Goal: Information Seeking & Learning: Learn about a topic

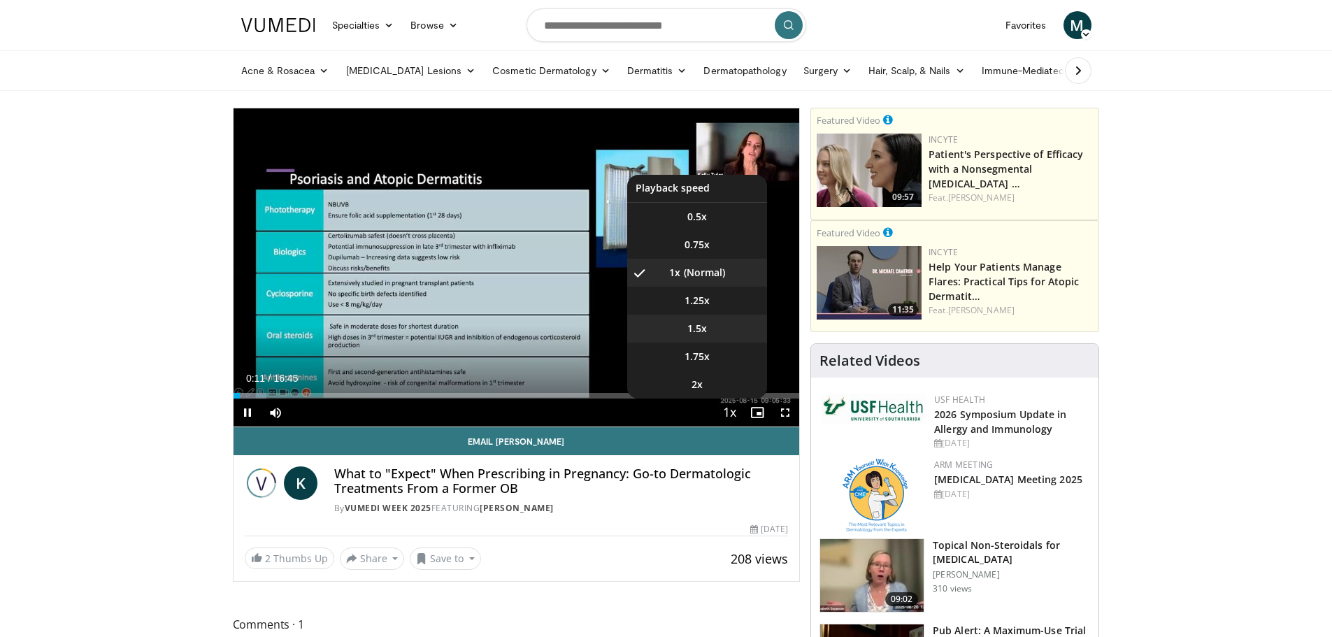
click at [703, 331] on span "1.5x" at bounding box center [697, 329] width 20 height 14
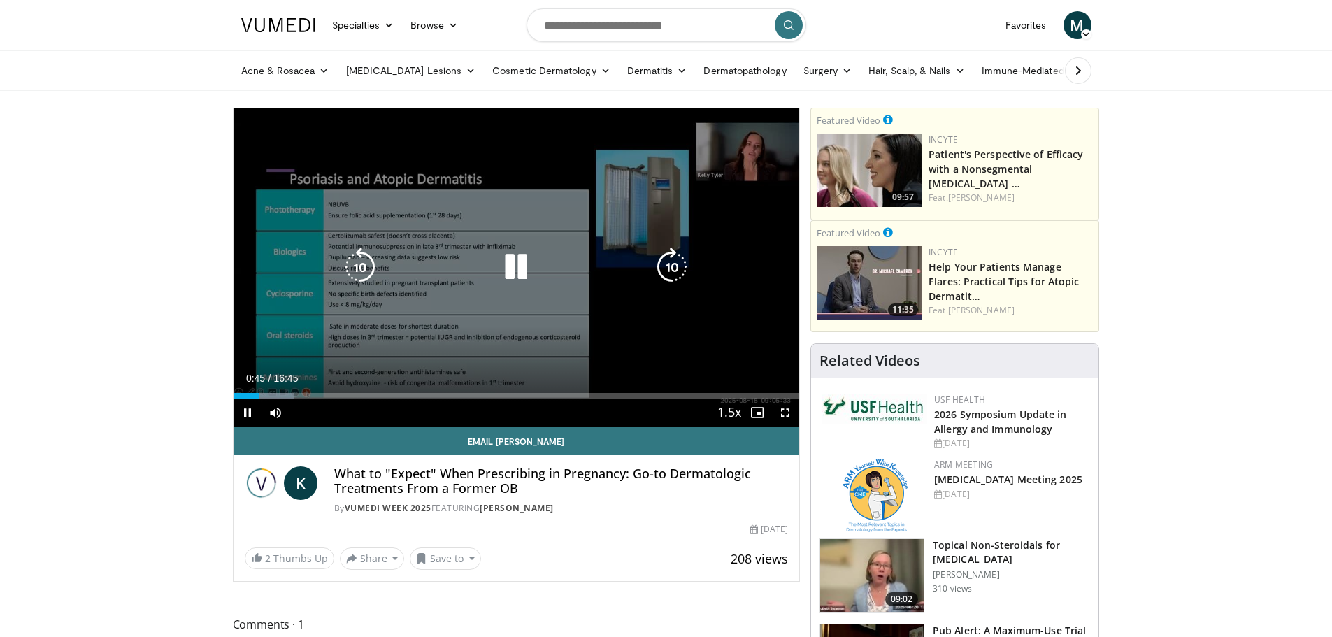
click at [527, 267] on icon "Video Player" at bounding box center [516, 267] width 39 height 39
click at [520, 269] on icon "Video Player" at bounding box center [516, 267] width 39 height 39
drag, startPoint x: 506, startPoint y: 270, endPoint x: 493, endPoint y: 266, distance: 13.1
click at [506, 270] on icon "Video Player" at bounding box center [516, 267] width 39 height 39
drag, startPoint x: 502, startPoint y: 262, endPoint x: 477, endPoint y: 267, distance: 25.8
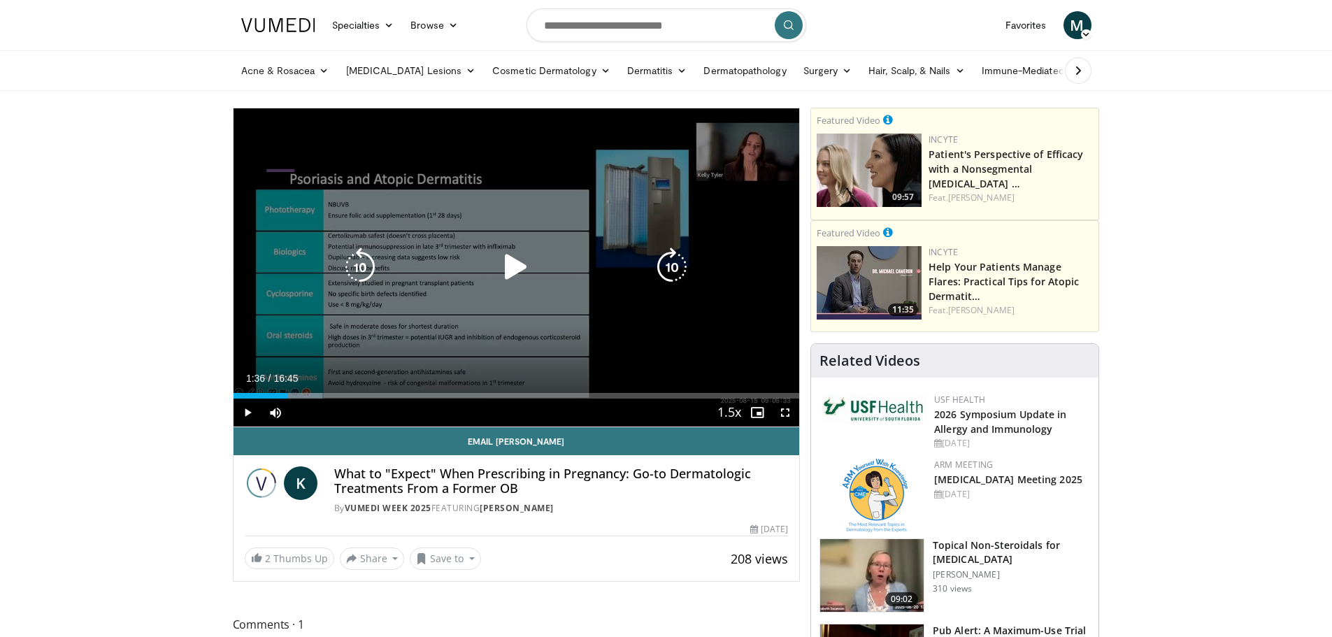
click at [502, 262] on icon "Video Player" at bounding box center [516, 267] width 39 height 39
click at [359, 266] on icon "Video Player" at bounding box center [360, 267] width 39 height 39
click at [360, 257] on icon "Video Player" at bounding box center [360, 267] width 39 height 39
click at [507, 265] on icon "Video Player" at bounding box center [516, 267] width 39 height 39
click at [517, 269] on icon "Video Player" at bounding box center [516, 267] width 39 height 39
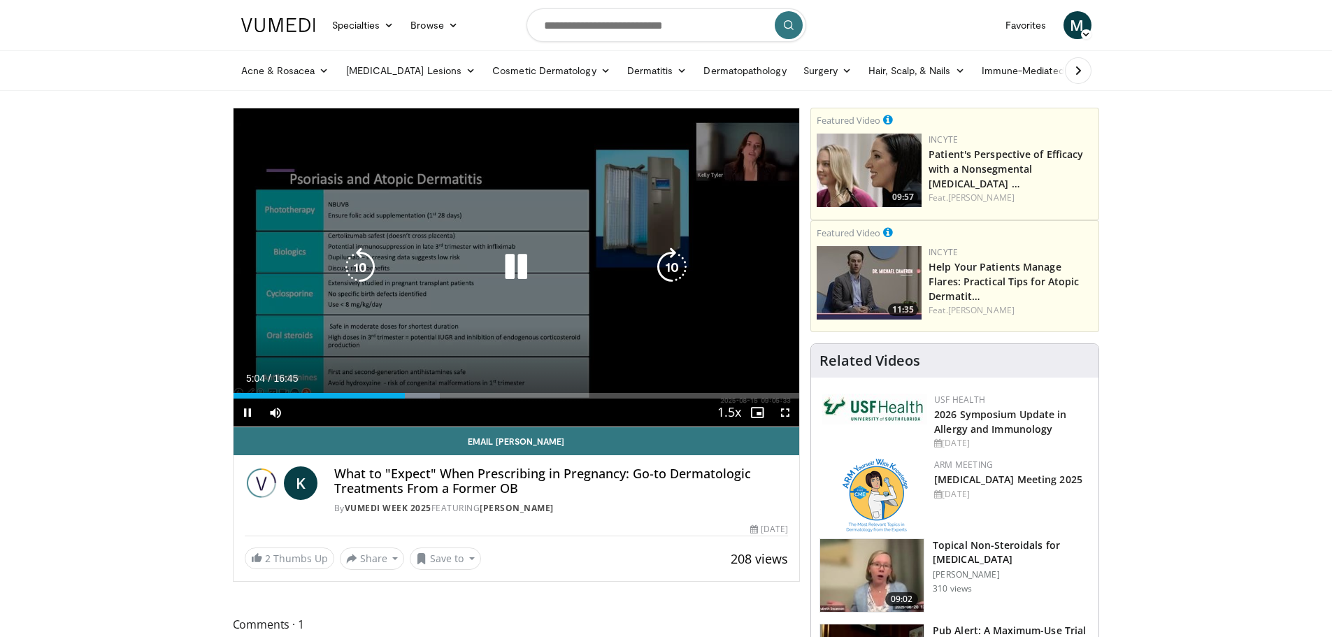
click at [518, 262] on icon "Video Player" at bounding box center [516, 267] width 39 height 39
click at [515, 266] on icon "Video Player" at bounding box center [516, 267] width 39 height 39
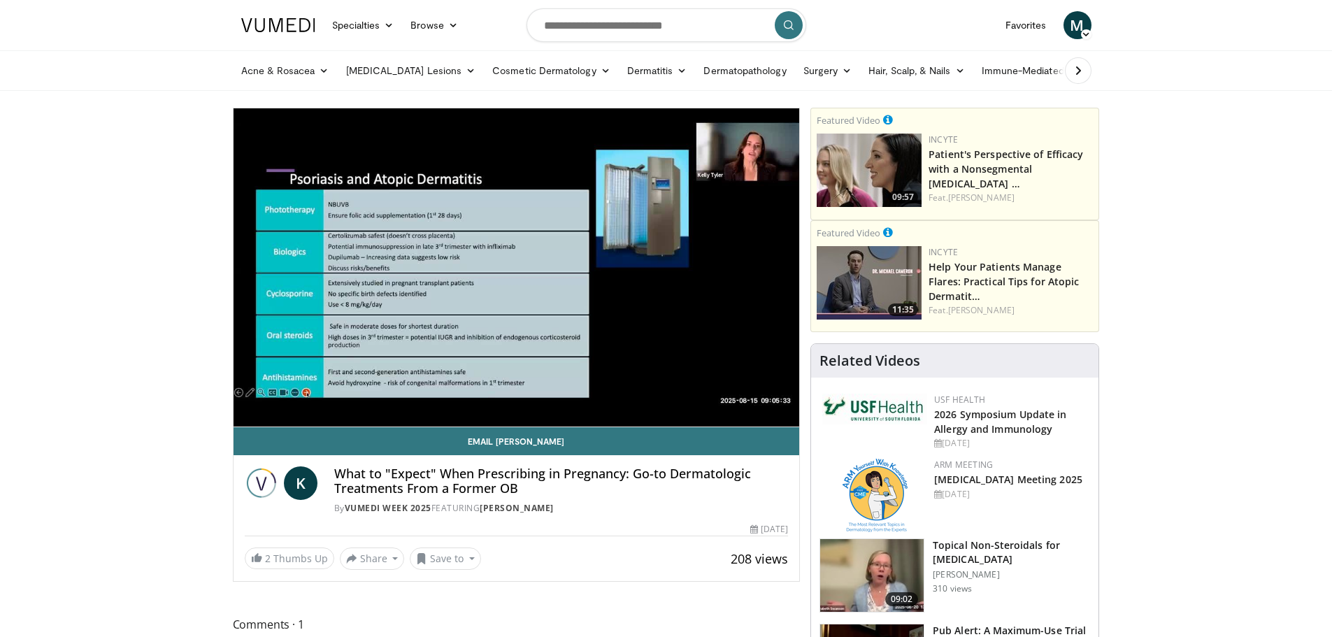
click at [674, 260] on div "10 seconds Tap to unmute" at bounding box center [517, 267] width 566 height 318
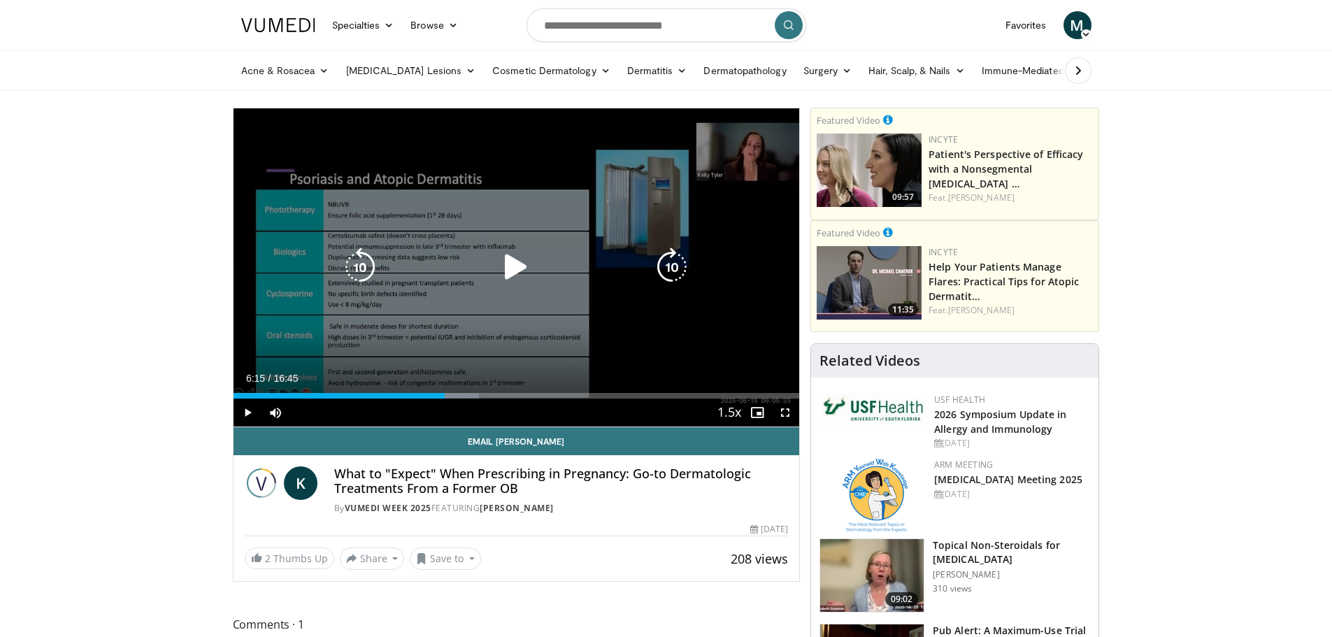
click at [674, 260] on icon "Video Player" at bounding box center [671, 267] width 39 height 39
click at [514, 265] on icon "Video Player" at bounding box center [516, 267] width 39 height 39
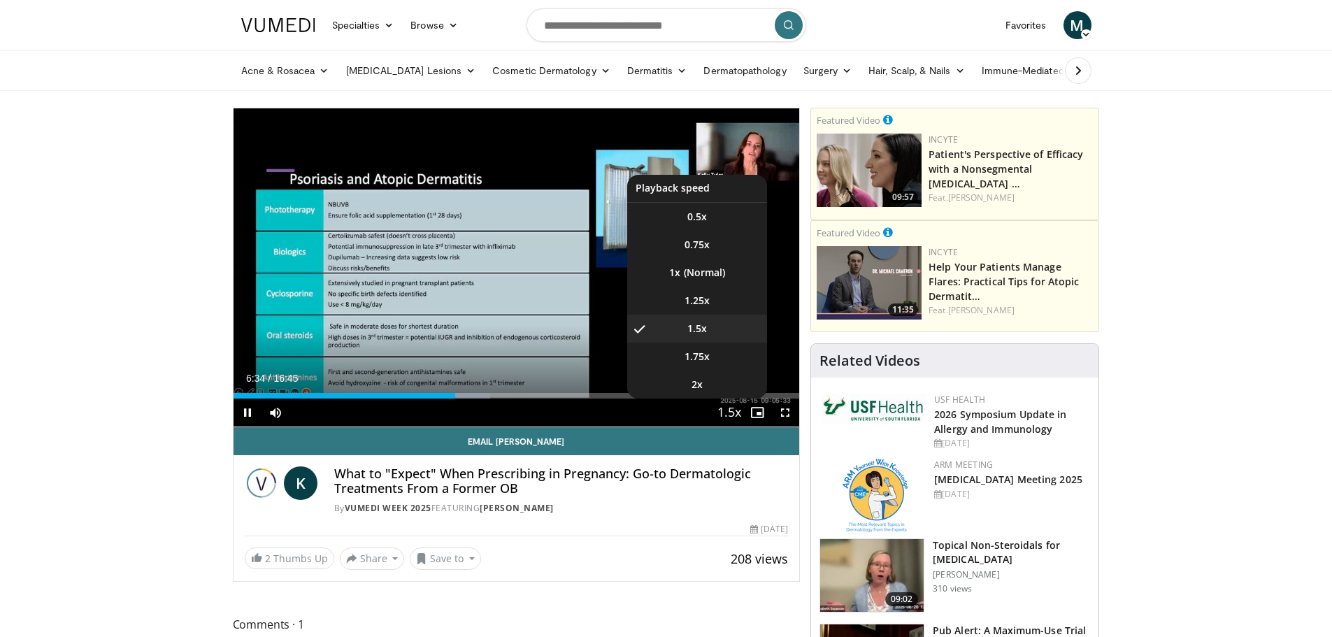
click at [737, 410] on span "Video Player" at bounding box center [730, 413] width 20 height 28
click at [712, 385] on li "2x" at bounding box center [697, 385] width 140 height 28
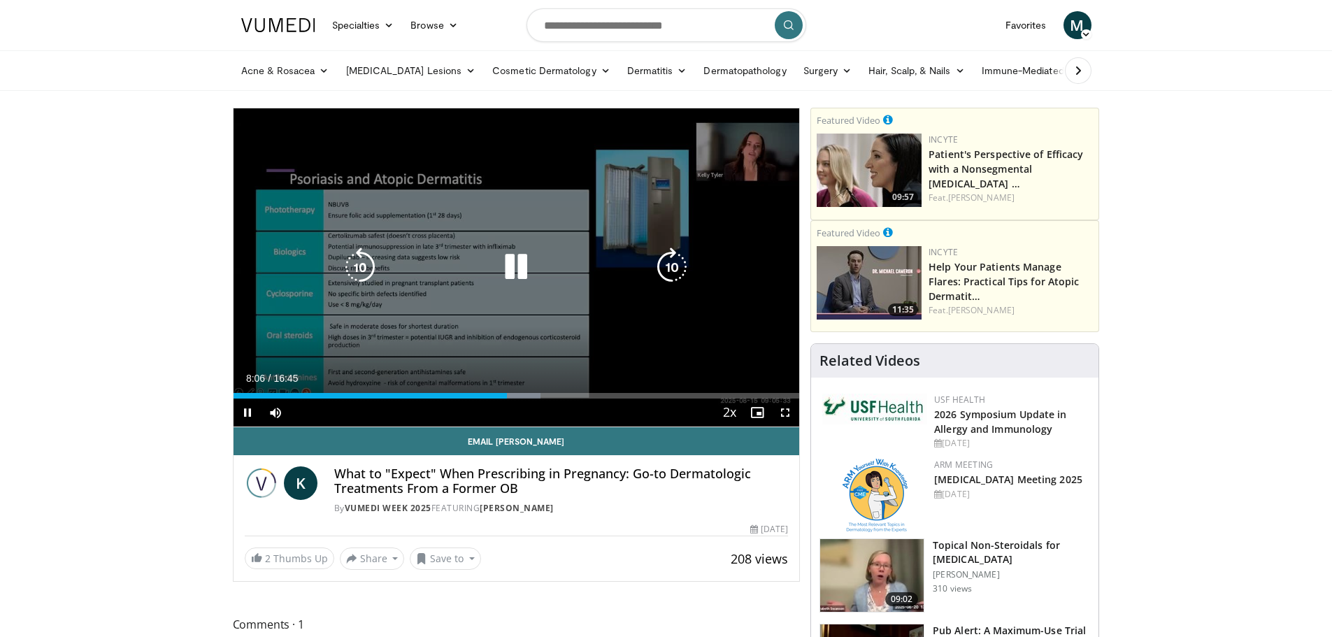
click at [518, 268] on icon "Video Player" at bounding box center [516, 267] width 39 height 39
click at [515, 264] on icon "Video Player" at bounding box center [516, 267] width 39 height 39
click at [515, 268] on icon "Video Player" at bounding box center [516, 267] width 39 height 39
click at [668, 264] on icon "Video Player" at bounding box center [671, 267] width 39 height 39
click at [511, 259] on icon "Video Player" at bounding box center [516, 267] width 39 height 39
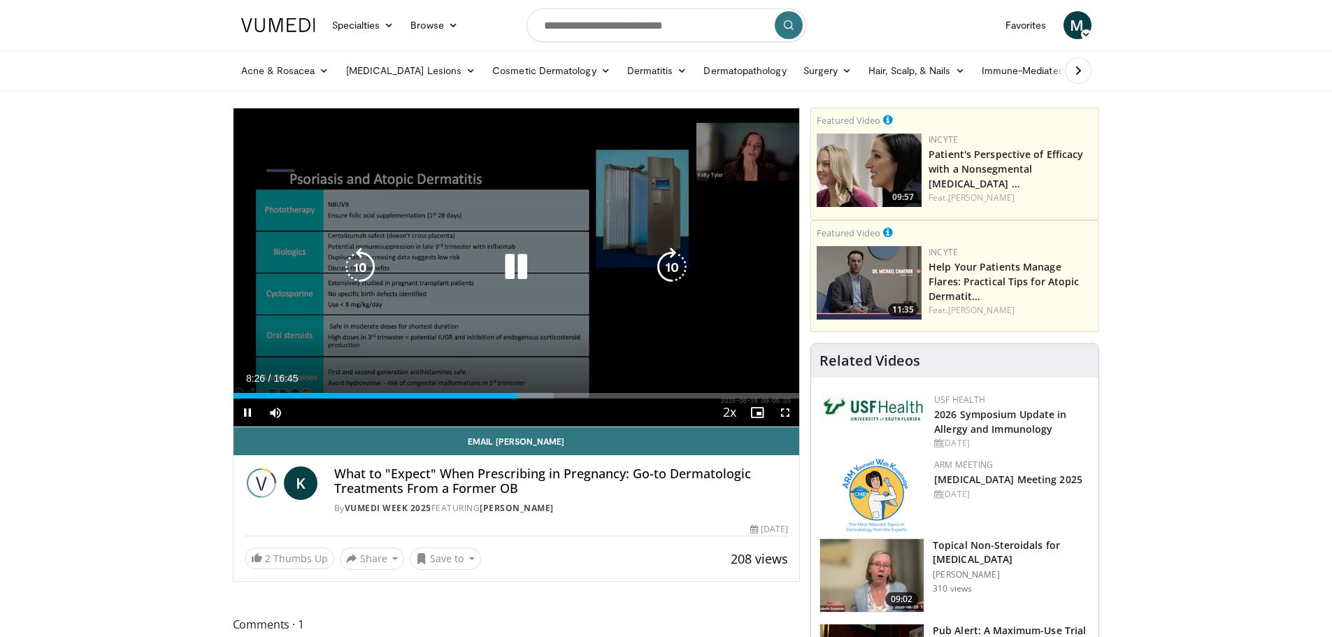
click at [685, 252] on icon "Video Player" at bounding box center [671, 267] width 39 height 39
click at [685, 253] on icon "Video Player" at bounding box center [671, 267] width 39 height 39
click at [689, 259] on icon "Video Player" at bounding box center [671, 267] width 39 height 39
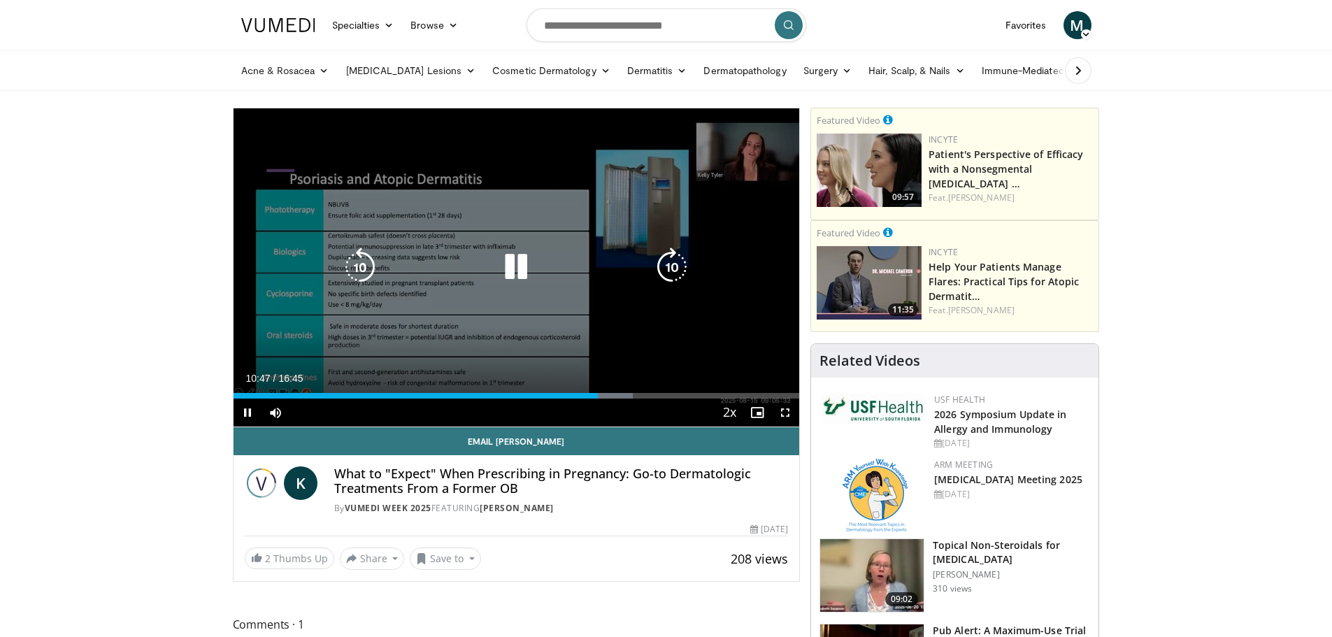
click at [361, 269] on icon "Video Player" at bounding box center [360, 267] width 39 height 39
click at [512, 272] on icon "Video Player" at bounding box center [516, 267] width 39 height 39
click at [506, 263] on icon "Video Player" at bounding box center [516, 267] width 39 height 39
click at [670, 264] on icon "Video Player" at bounding box center [671, 267] width 39 height 39
drag, startPoint x: 520, startPoint y: 264, endPoint x: 528, endPoint y: 261, distance: 8.2
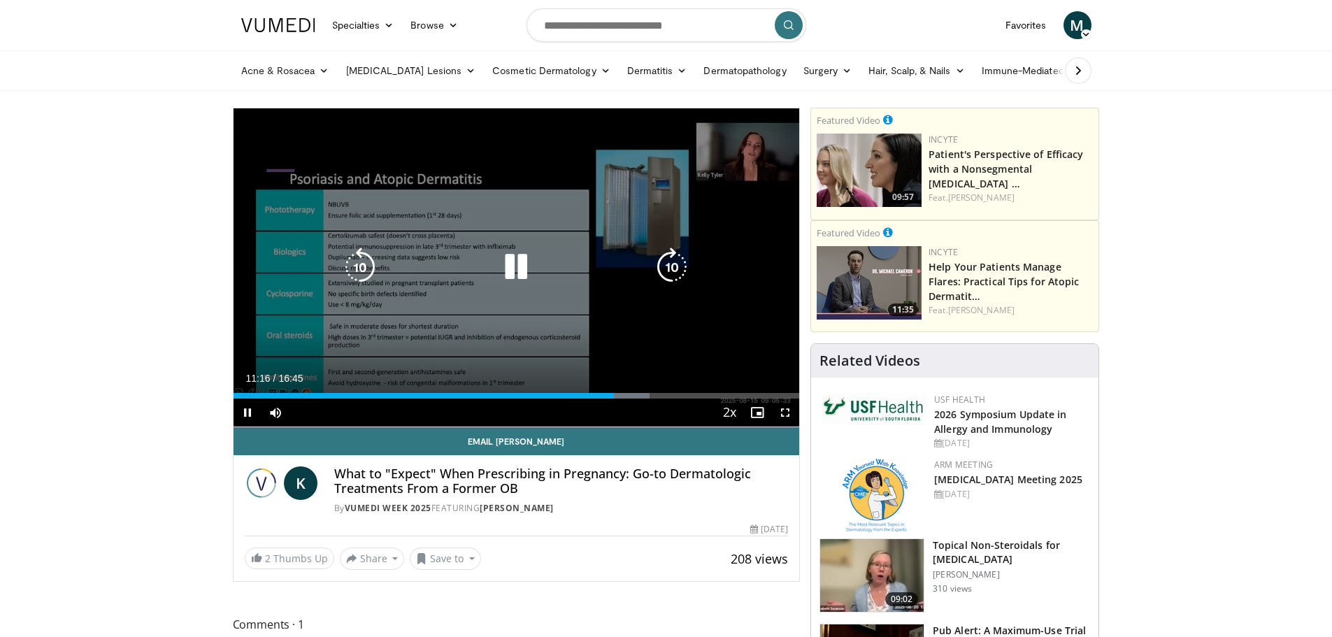
click at [520, 262] on icon "Video Player" at bounding box center [516, 267] width 39 height 39
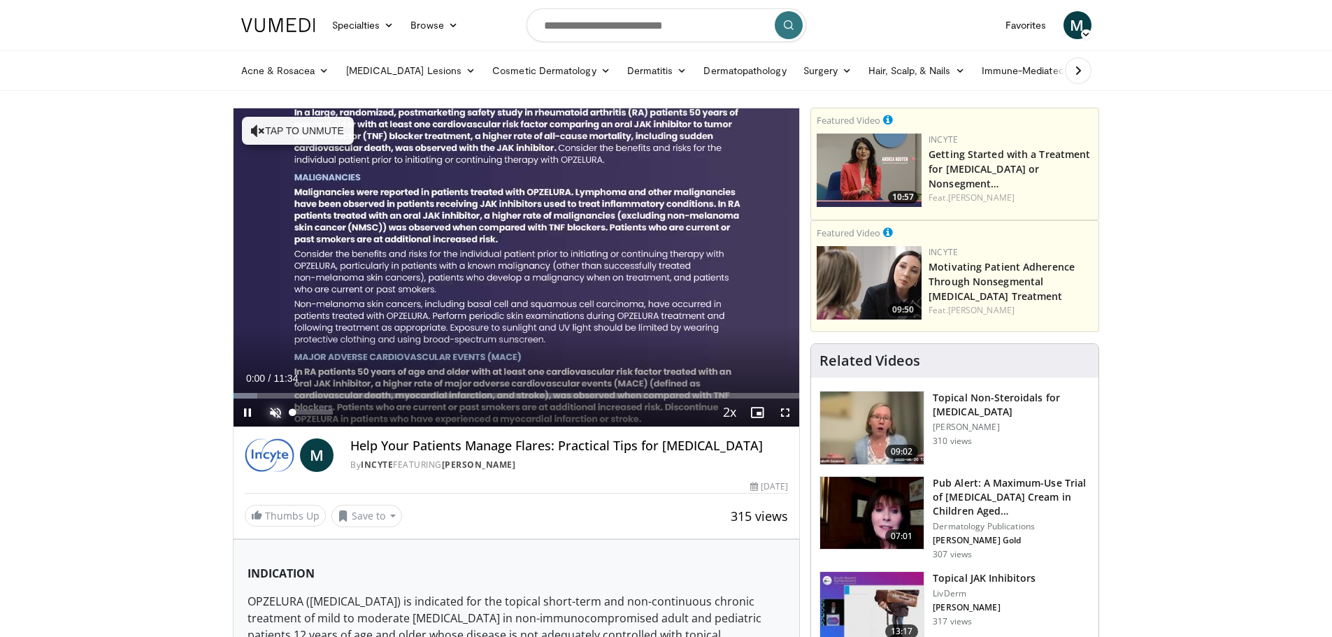
click at [276, 405] on span "Video Player" at bounding box center [276, 413] width 28 height 28
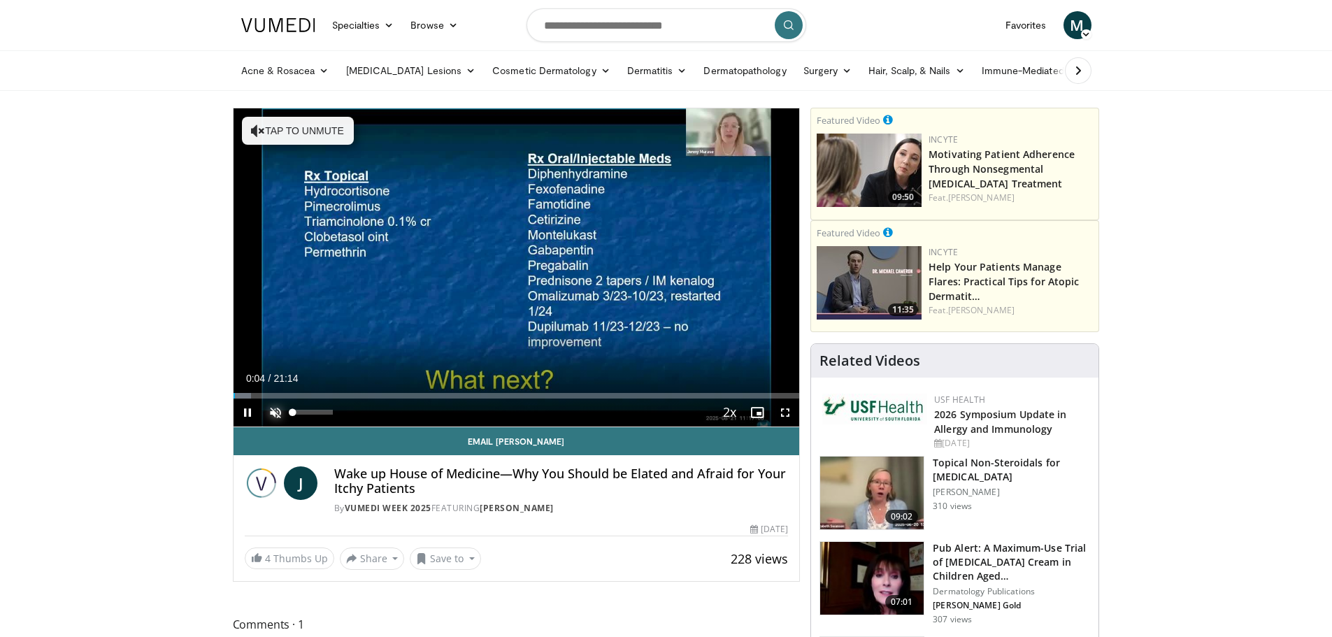
click at [271, 411] on span "Video Player" at bounding box center [276, 413] width 28 height 28
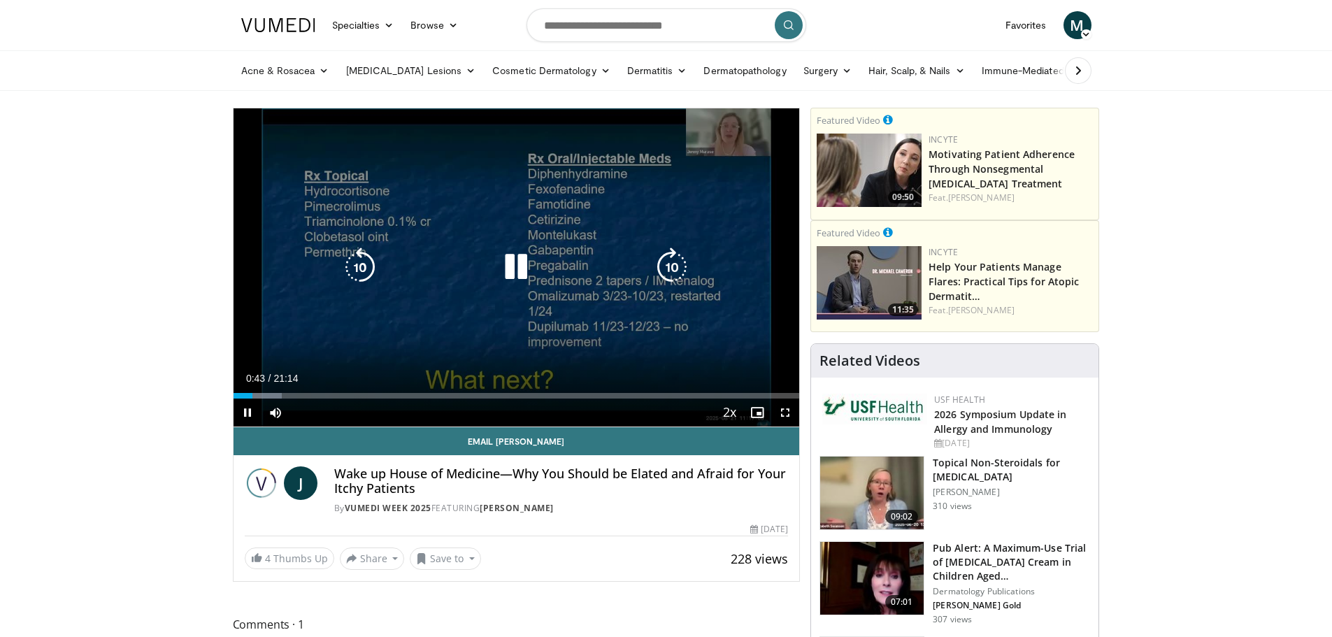
click at [512, 274] on icon "Video Player" at bounding box center [516, 267] width 39 height 39
click at [504, 264] on icon "Video Player" at bounding box center [516, 267] width 39 height 39
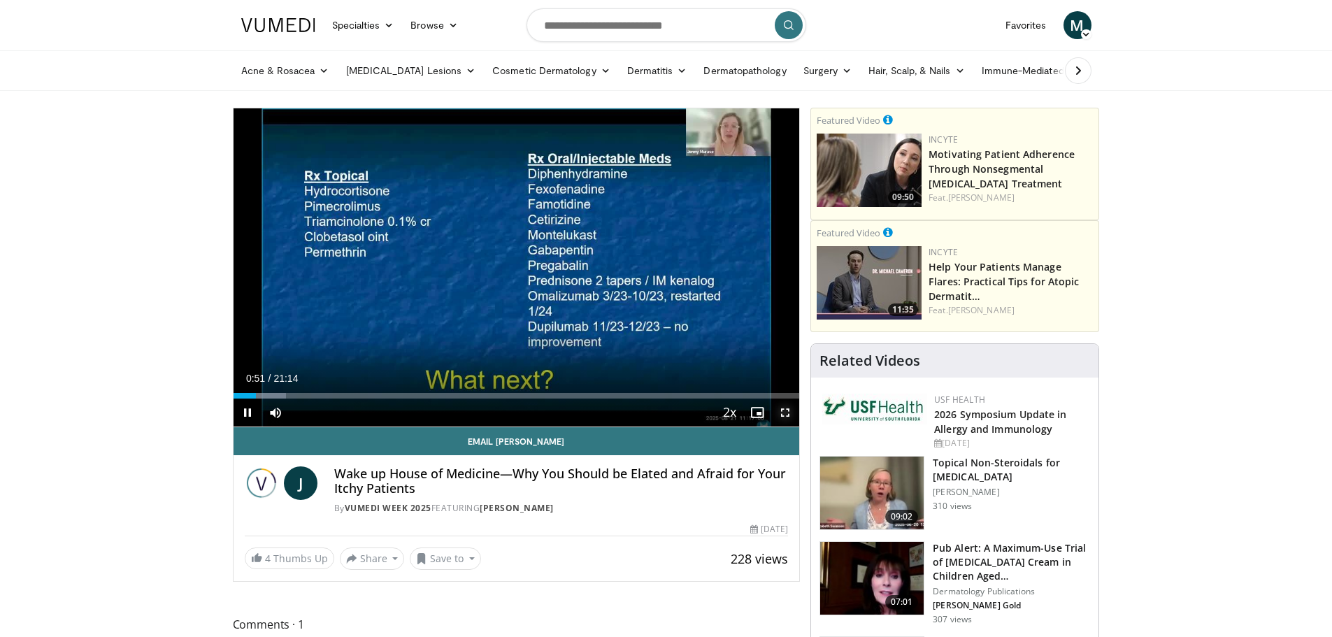
click at [789, 410] on span "Video Player" at bounding box center [785, 413] width 28 height 28
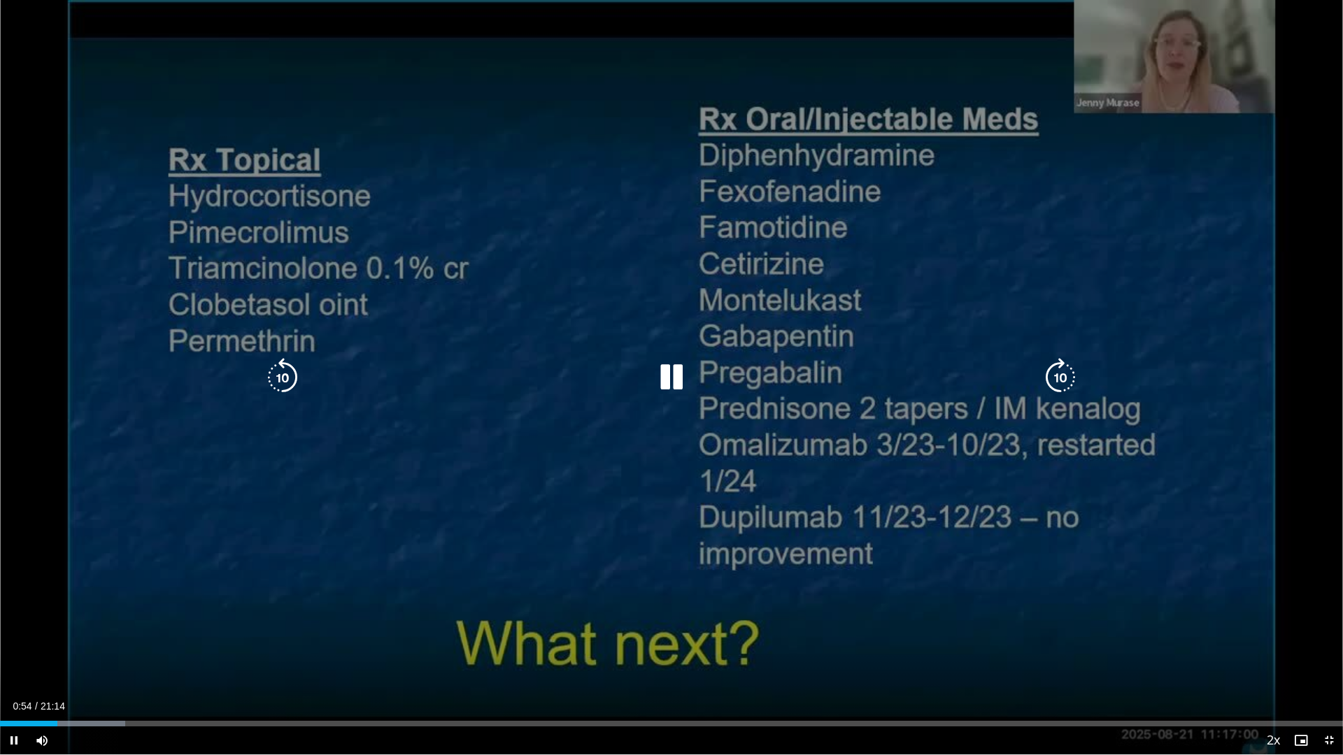
click at [1058, 378] on icon "Video Player" at bounding box center [1060, 377] width 39 height 39
click at [1057, 380] on icon "Video Player" at bounding box center [1060, 377] width 39 height 39
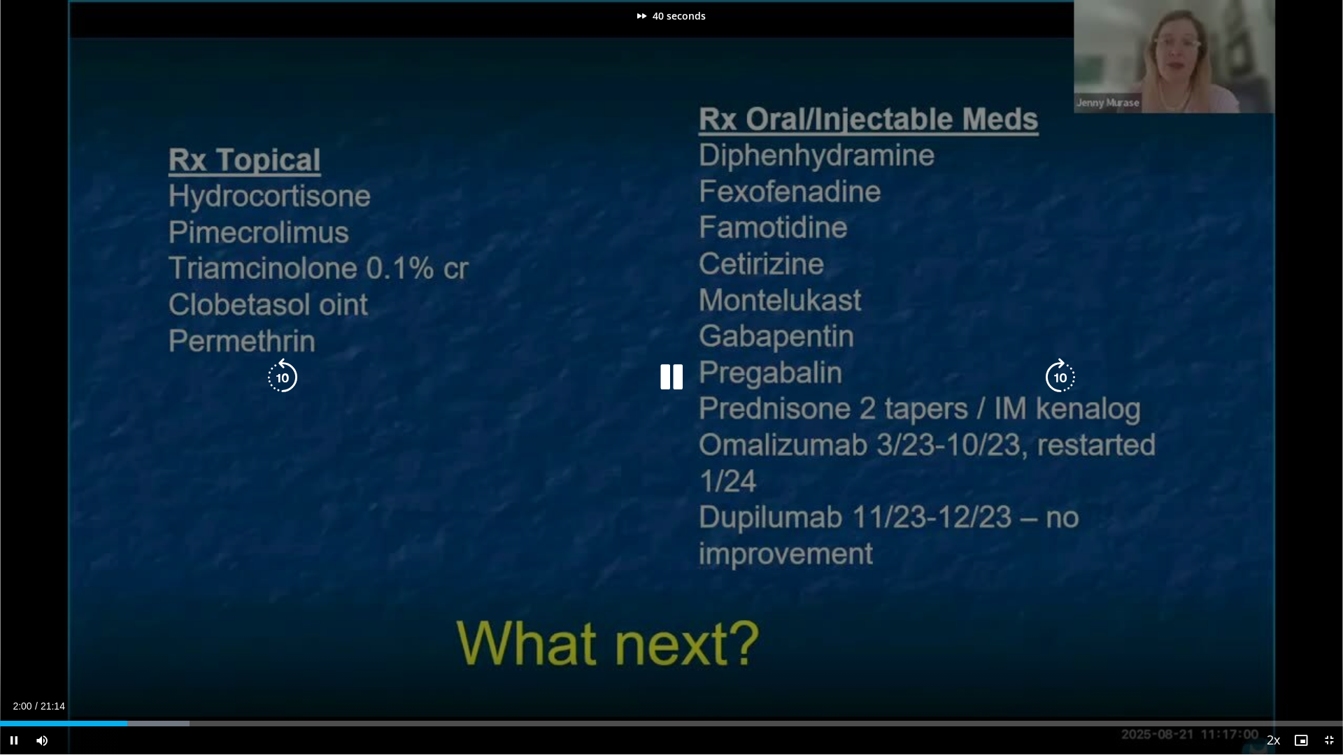
click at [1057, 380] on icon "Video Player" at bounding box center [1060, 377] width 39 height 39
click at [1057, 373] on icon "Video Player" at bounding box center [1060, 377] width 39 height 39
click at [1057, 379] on icon "Video Player" at bounding box center [1060, 377] width 39 height 39
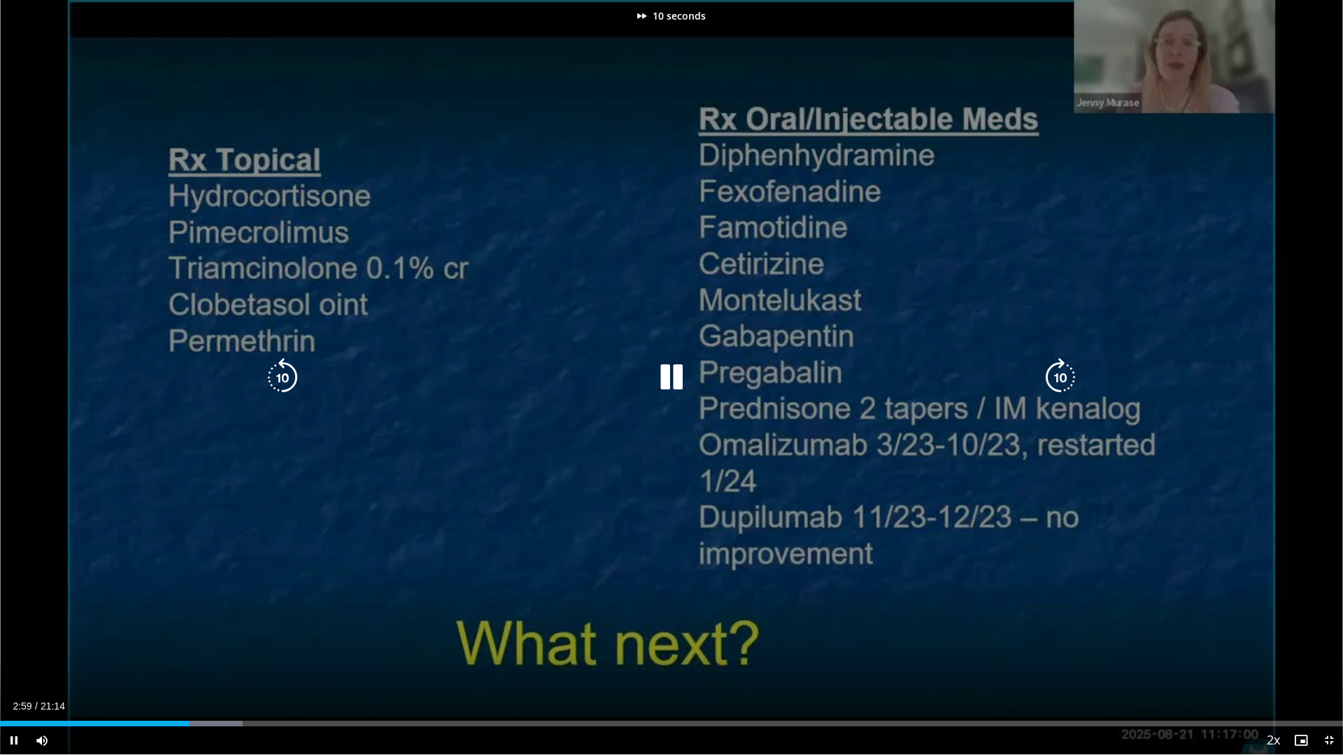
click at [1057, 379] on icon "Video Player" at bounding box center [1060, 377] width 39 height 39
click at [1053, 381] on icon "Video Player" at bounding box center [1060, 377] width 39 height 39
click at [1056, 382] on icon "Video Player" at bounding box center [1060, 377] width 39 height 39
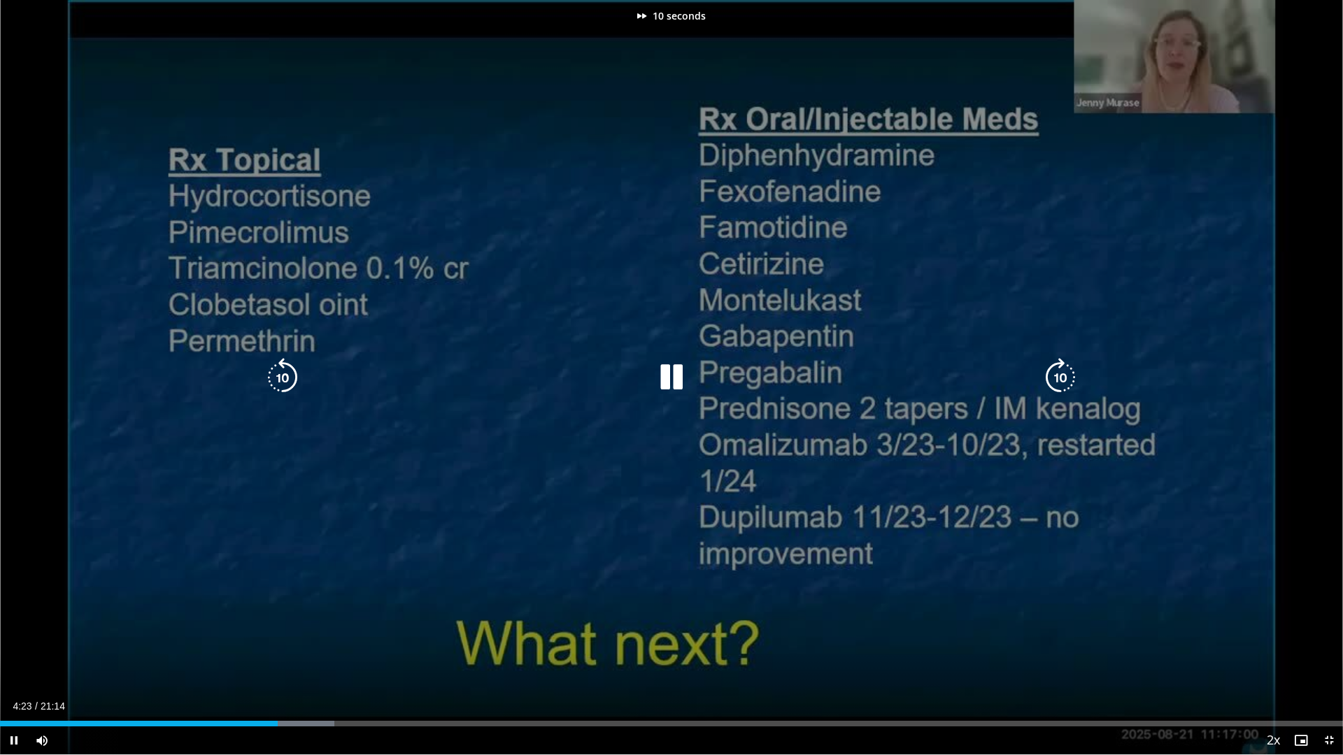
click at [1056, 382] on icon "Video Player" at bounding box center [1060, 377] width 39 height 39
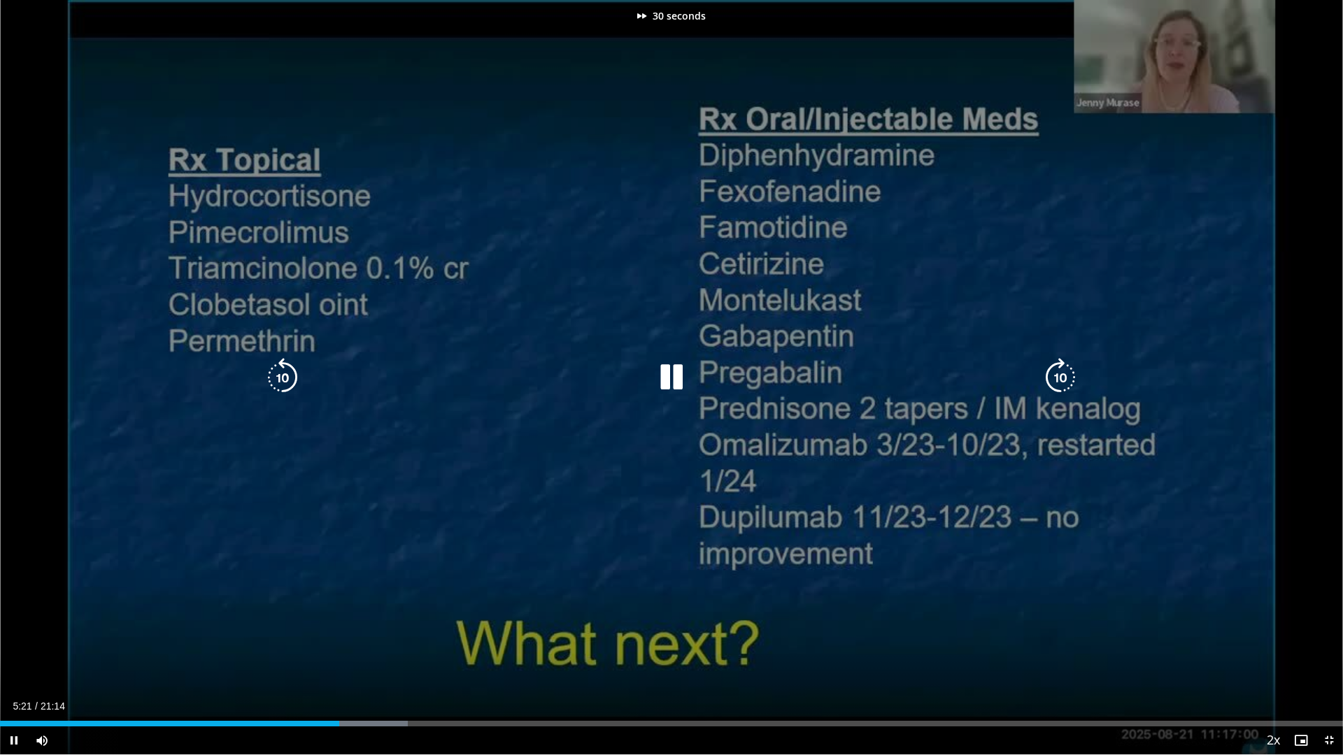
click at [1056, 382] on icon "Video Player" at bounding box center [1060, 377] width 39 height 39
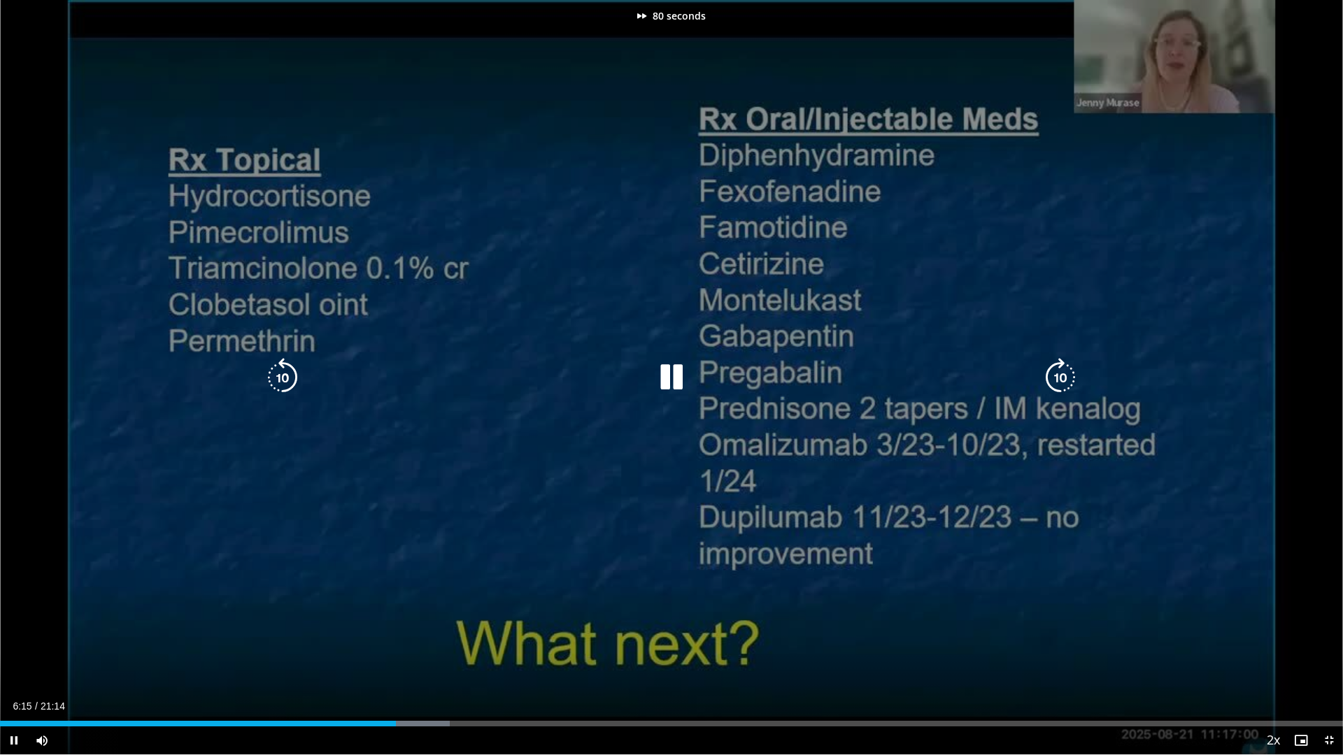
click at [1056, 382] on icon "Video Player" at bounding box center [1060, 377] width 39 height 39
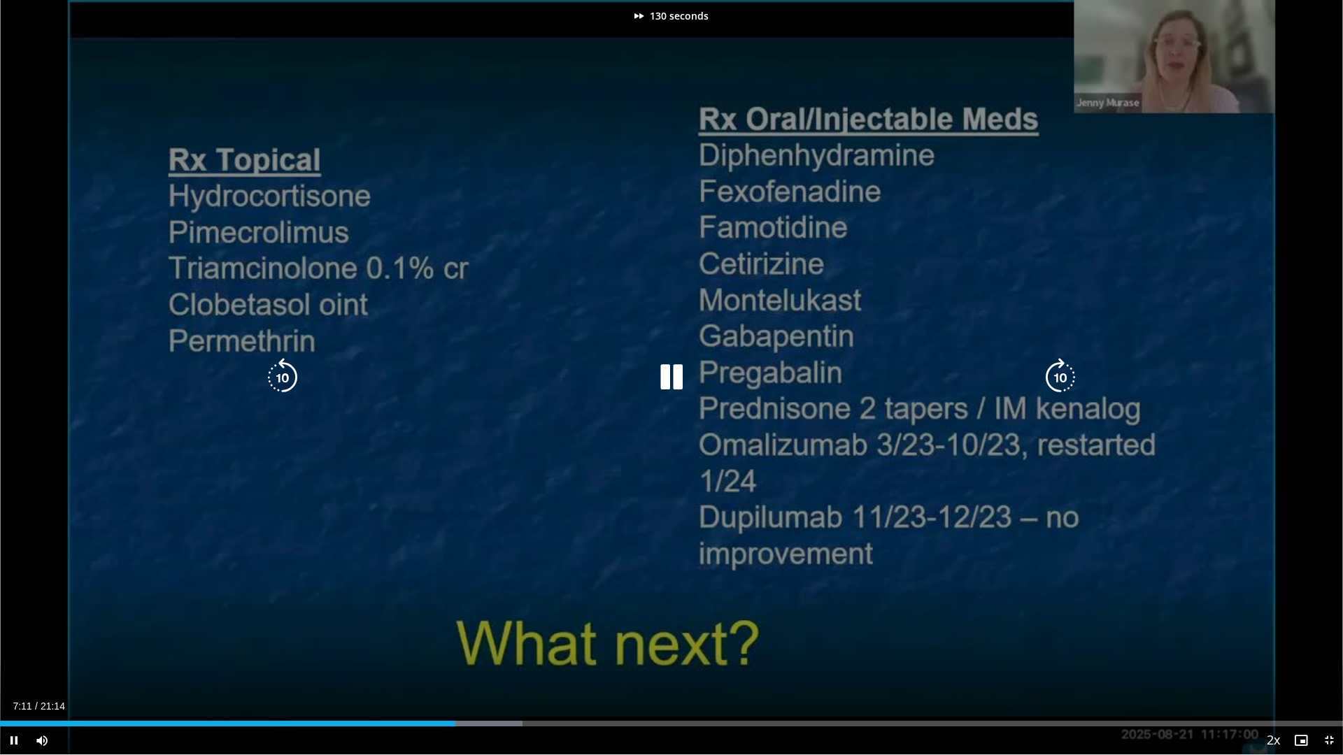
click at [1056, 382] on icon "Video Player" at bounding box center [1060, 377] width 39 height 39
click at [1064, 378] on icon "Video Player" at bounding box center [1060, 377] width 39 height 39
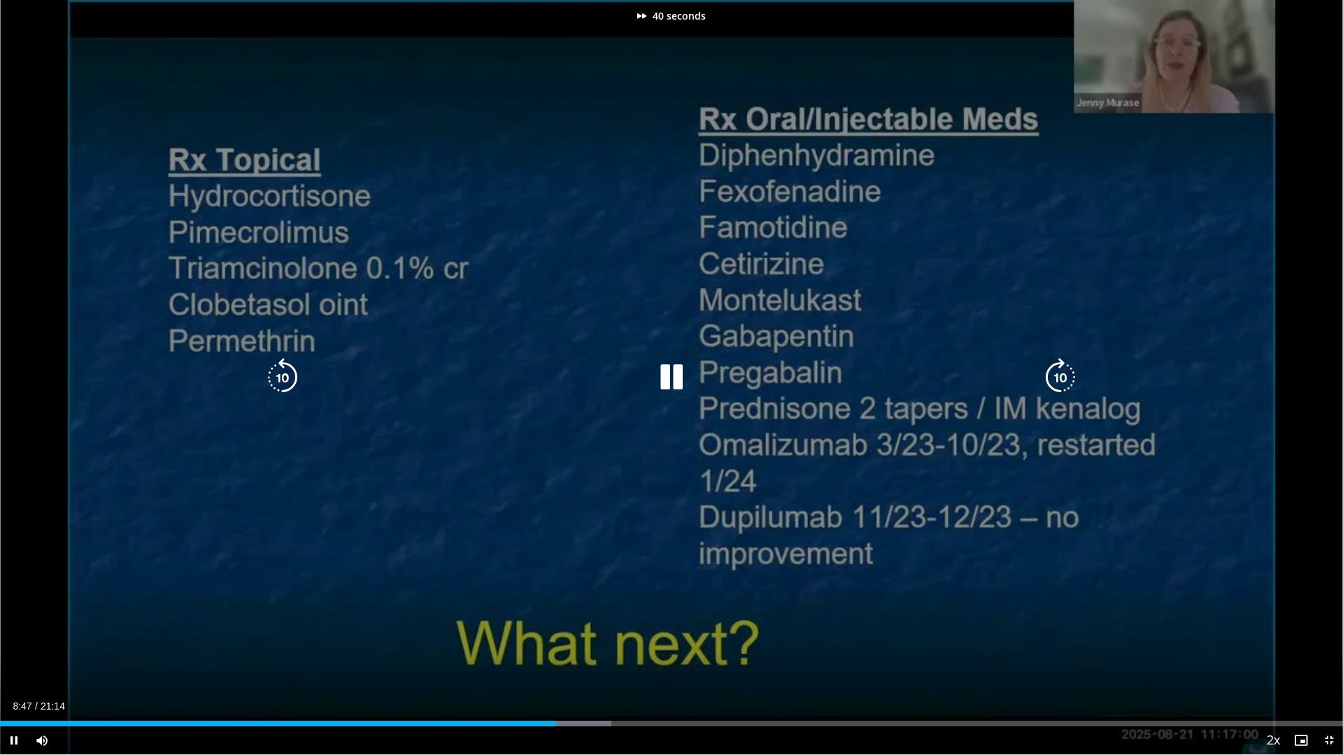
click at [1064, 378] on icon "Video Player" at bounding box center [1060, 377] width 39 height 39
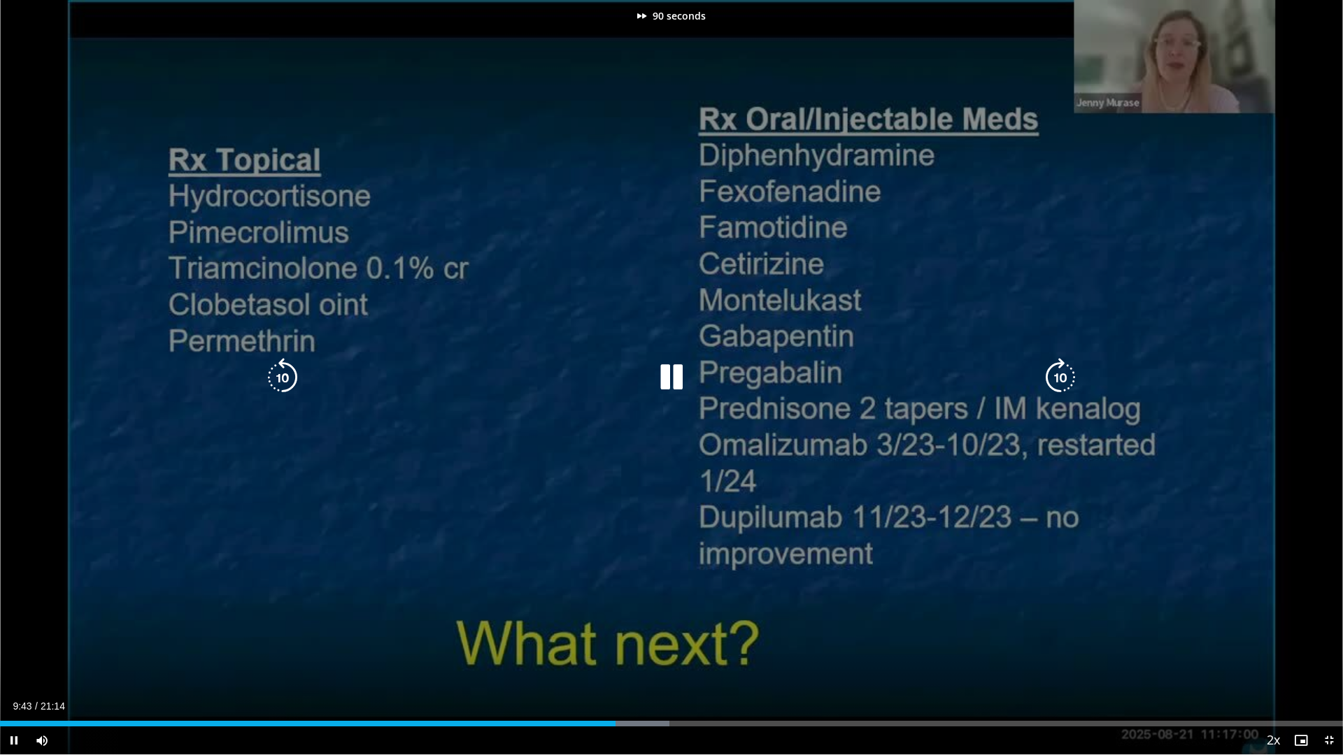
click at [1064, 378] on icon "Video Player" at bounding box center [1060, 377] width 39 height 39
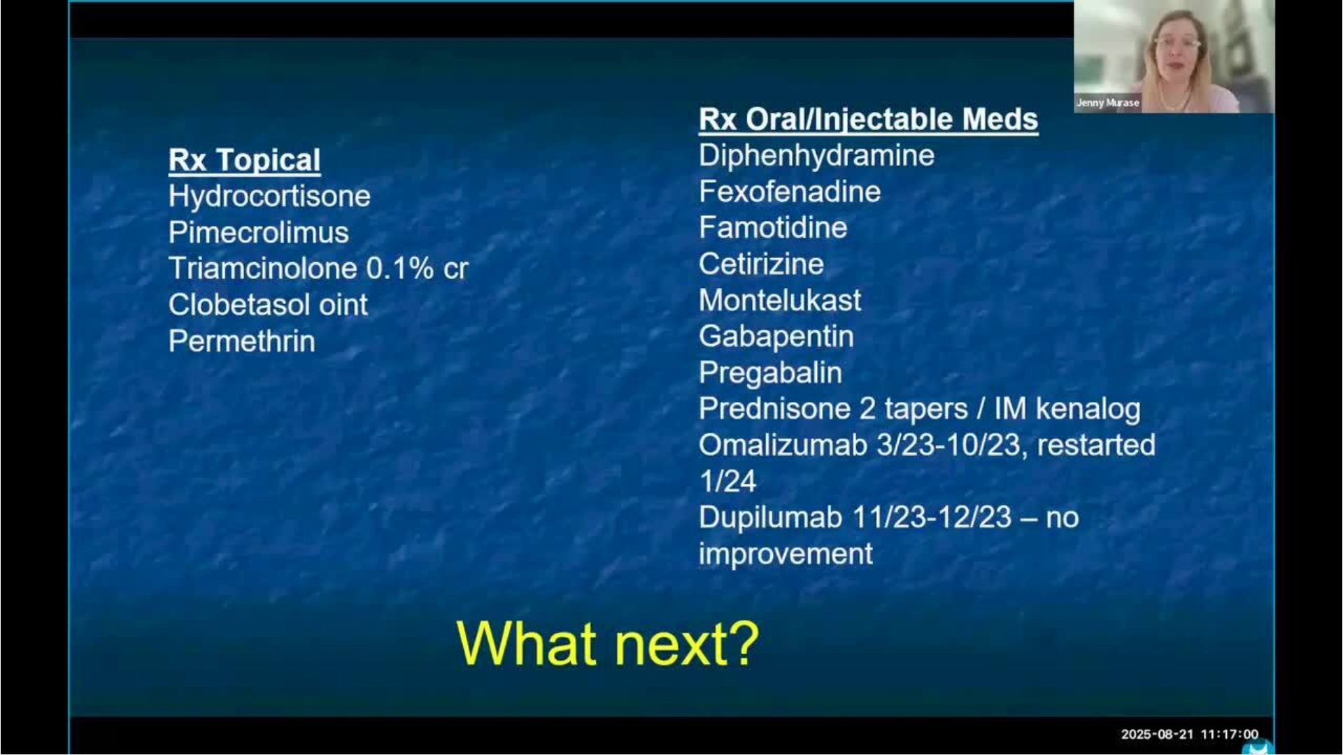
click at [1064, 378] on div "120 seconds Tap to unmute" at bounding box center [671, 377] width 1343 height 755
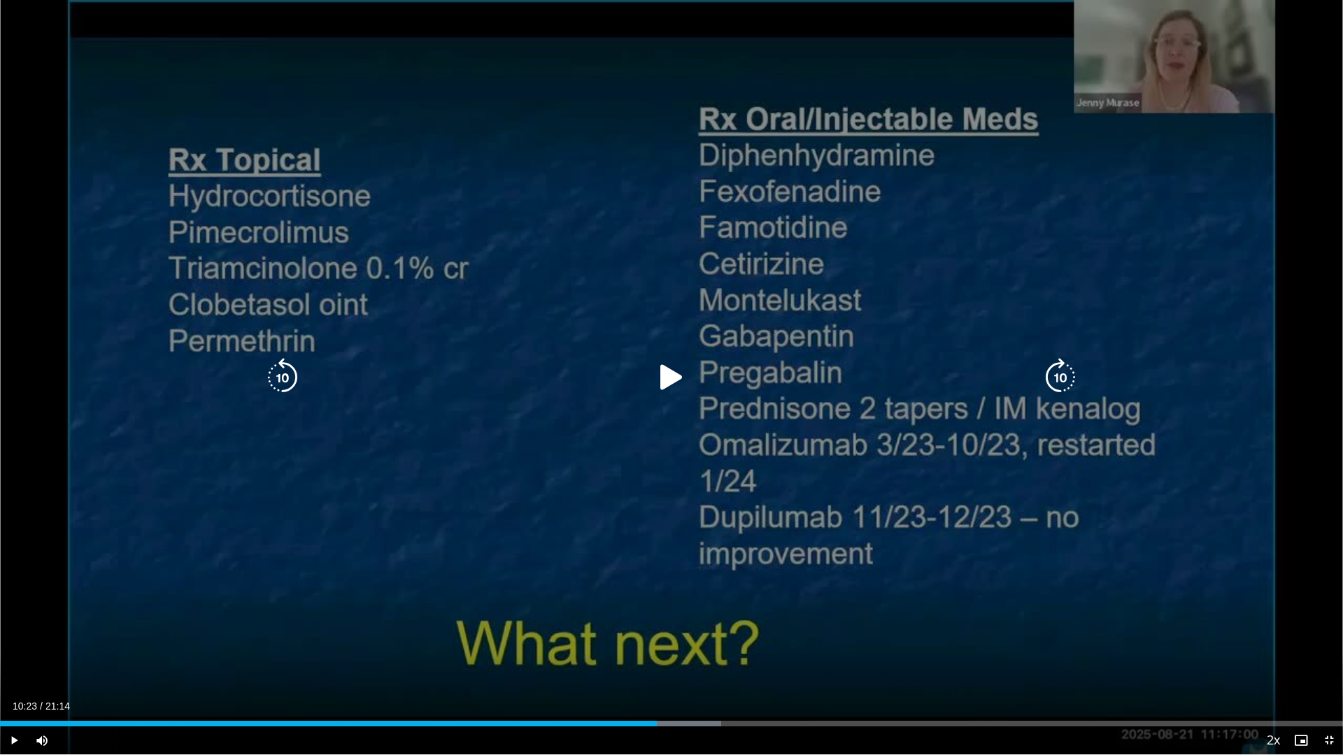
click at [1065, 378] on icon "Video Player" at bounding box center [1060, 377] width 39 height 39
click at [681, 377] on icon "Video Player" at bounding box center [671, 377] width 39 height 39
click at [1071, 380] on icon "Video Player" at bounding box center [1060, 377] width 39 height 39
click at [1067, 376] on icon "Video Player" at bounding box center [1060, 377] width 39 height 39
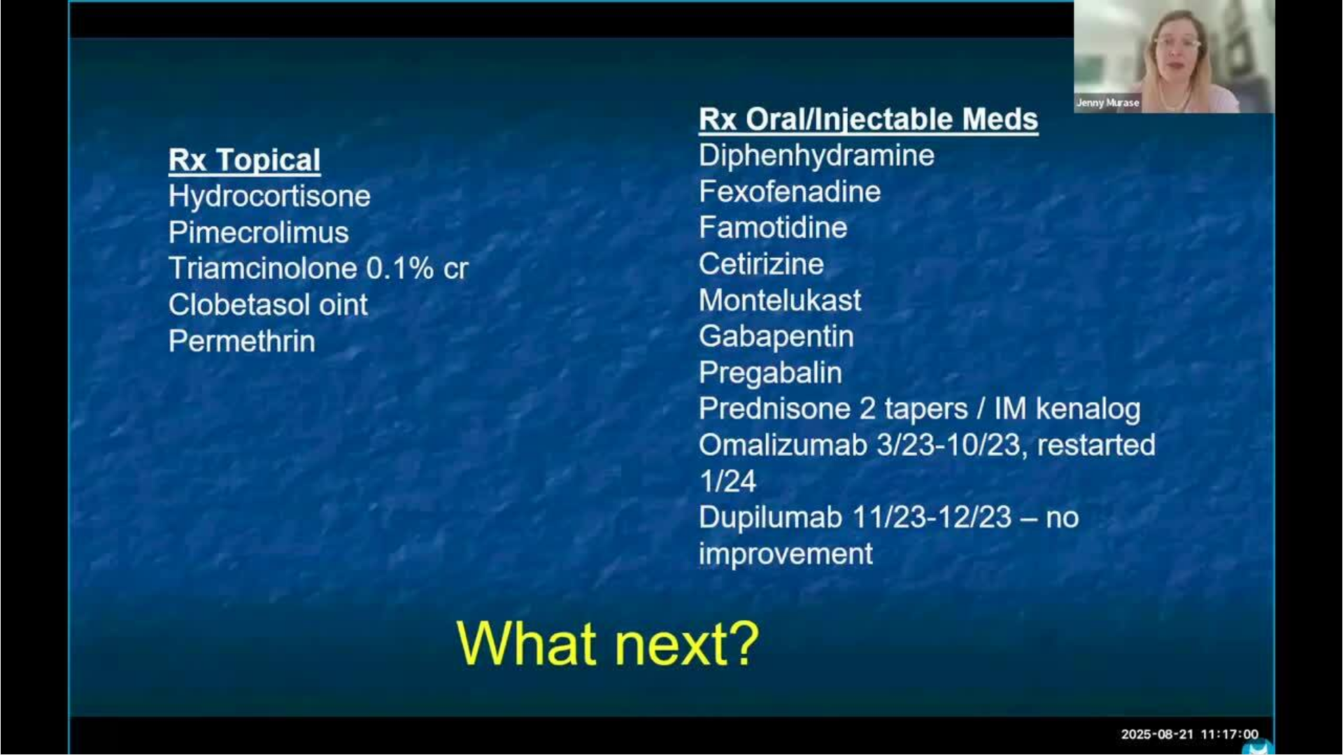
click at [1067, 376] on div "10 seconds Tap to unmute" at bounding box center [671, 377] width 1343 height 755
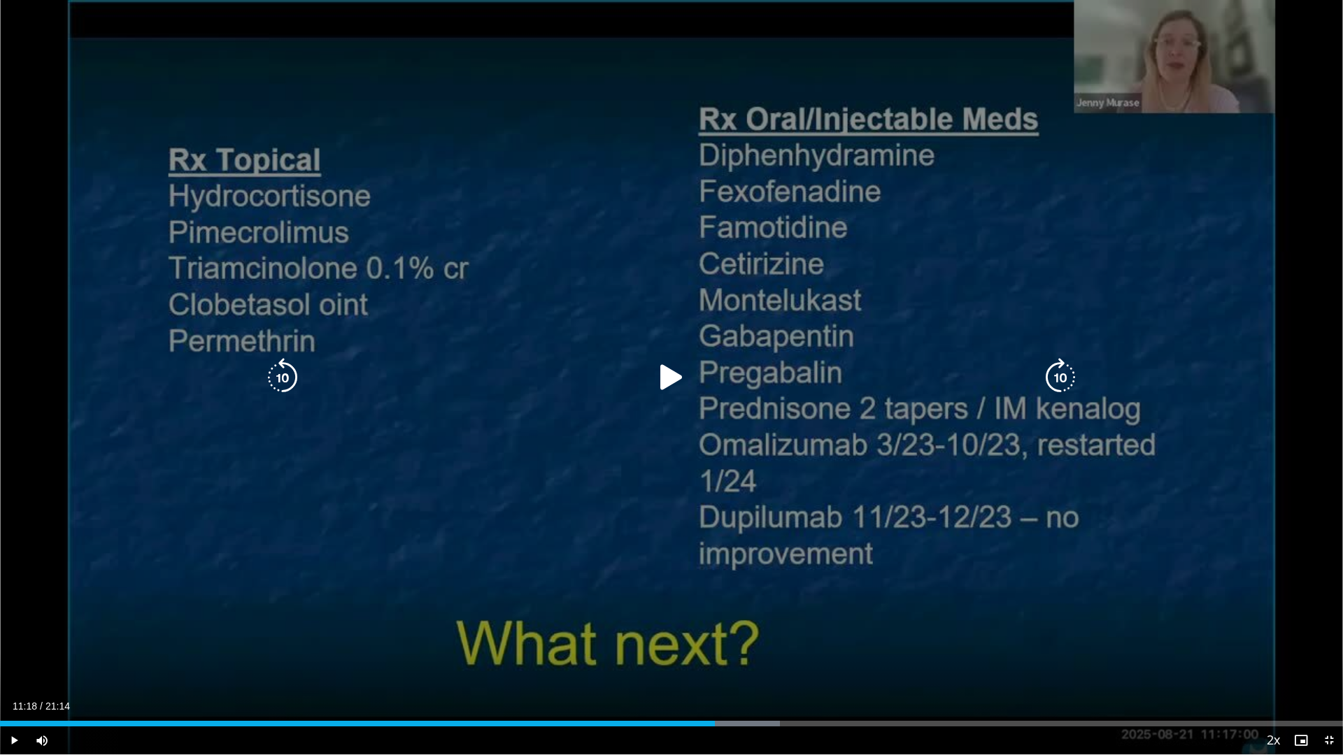
click at [685, 380] on icon "Video Player" at bounding box center [671, 377] width 39 height 39
click at [288, 373] on icon "Video Player" at bounding box center [282, 377] width 39 height 39
click at [280, 373] on icon "Video Player" at bounding box center [282, 377] width 39 height 39
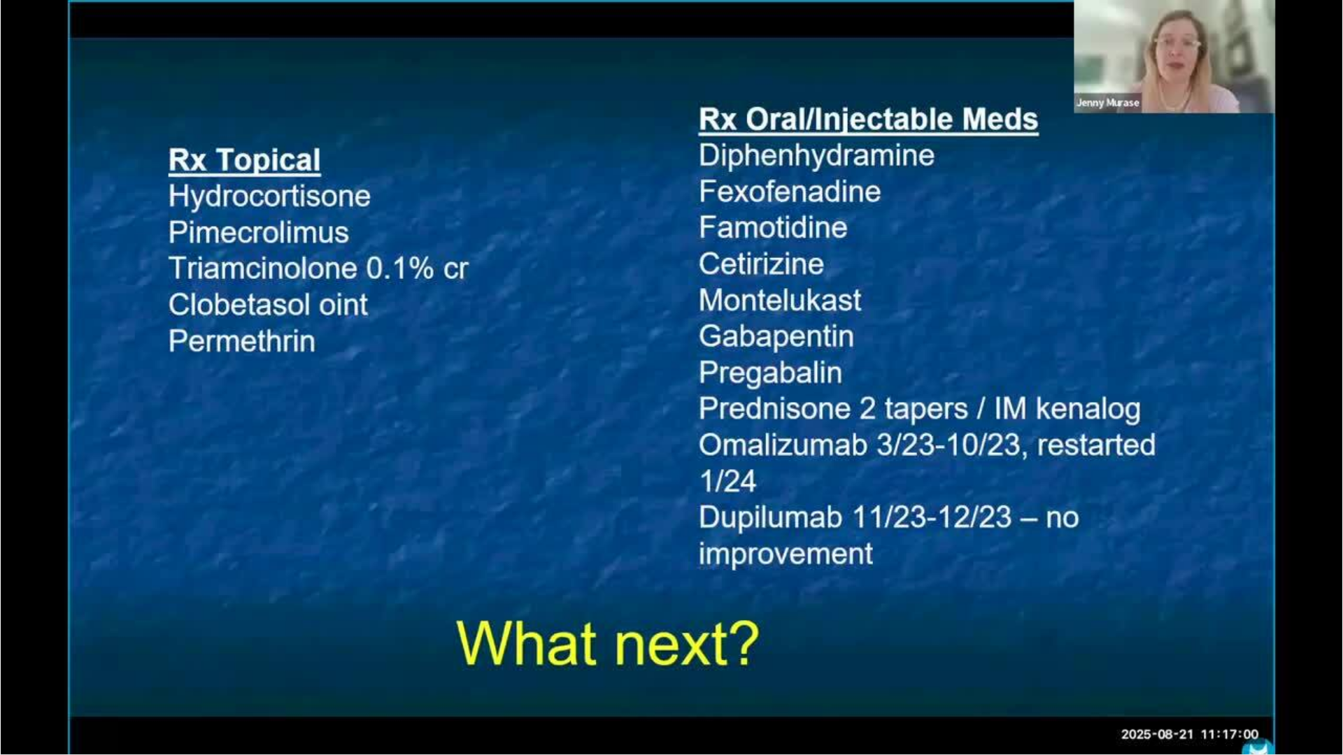
click at [280, 373] on div "20 seconds Tap to unmute" at bounding box center [671, 377] width 1343 height 755
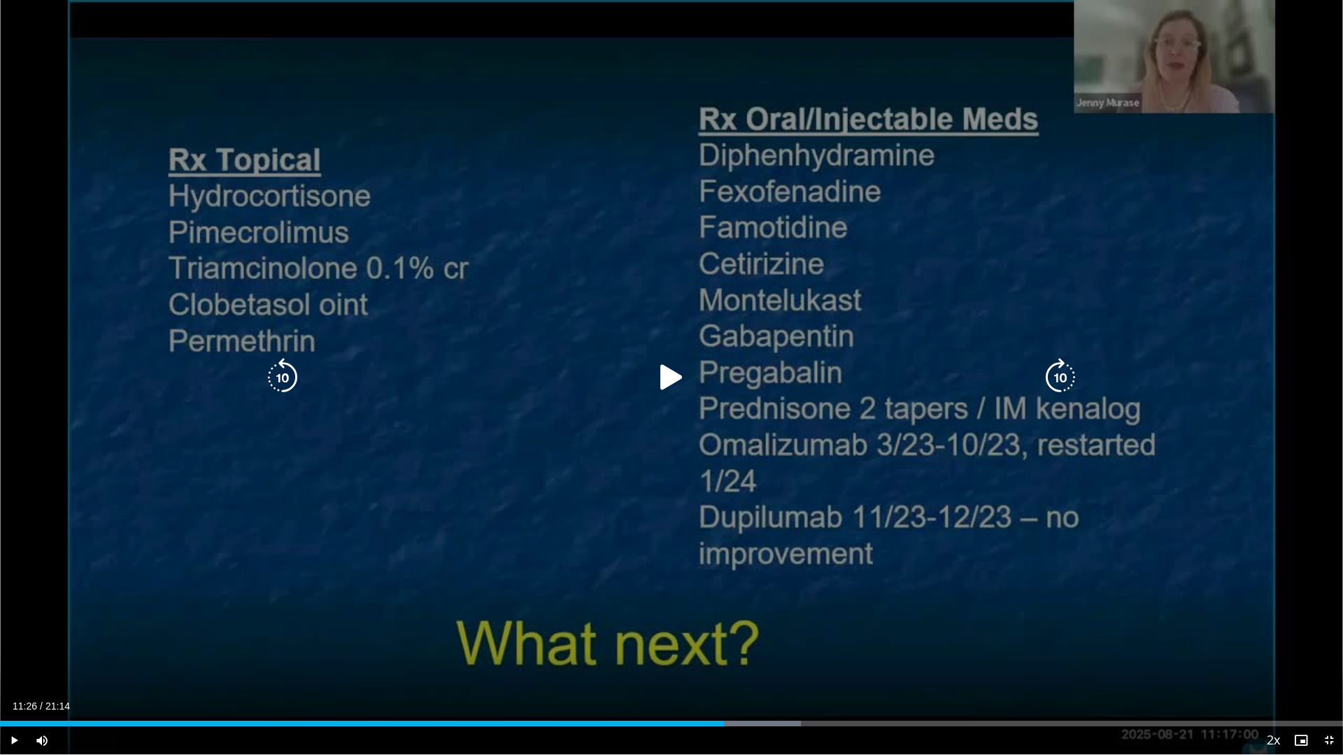
click at [287, 373] on icon "Video Player" at bounding box center [282, 377] width 39 height 39
click at [667, 379] on icon "Video Player" at bounding box center [671, 377] width 39 height 39
click at [1053, 379] on icon "Video Player" at bounding box center [1060, 377] width 39 height 39
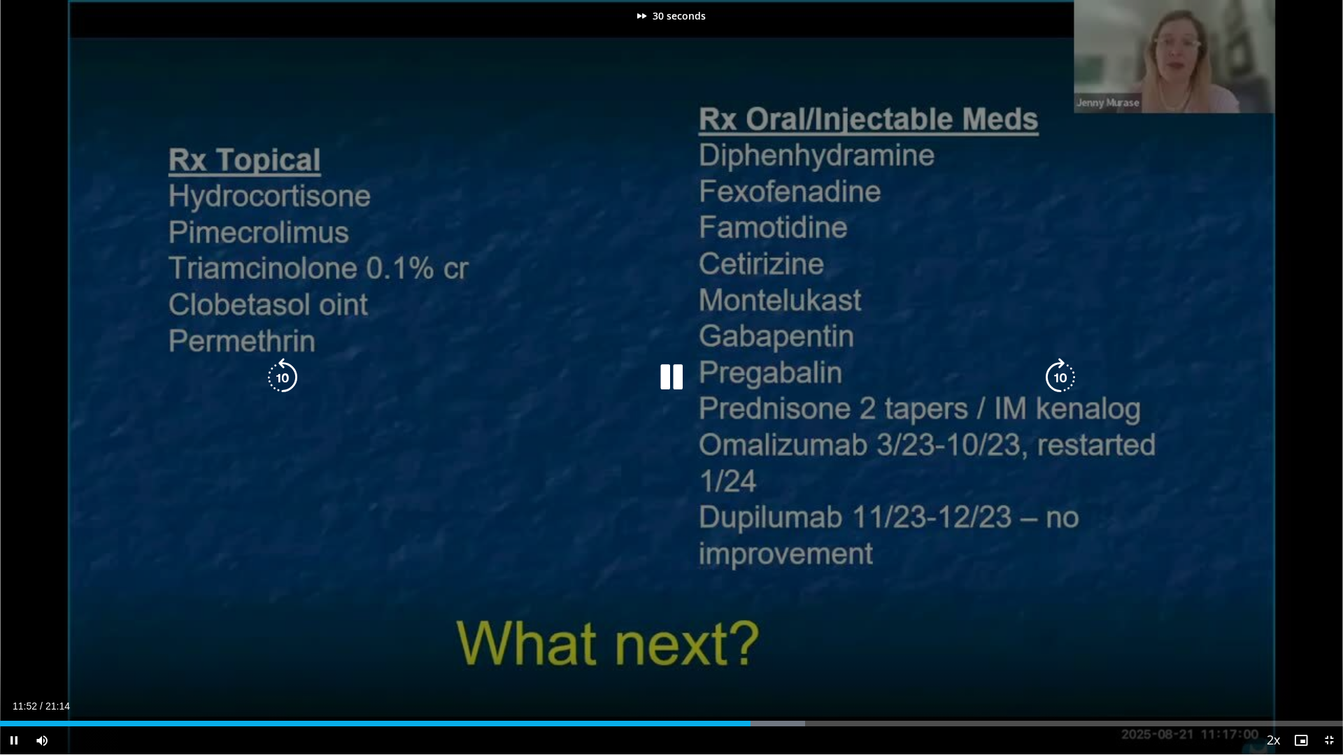
click at [1053, 379] on icon "Video Player" at bounding box center [1060, 377] width 39 height 39
click at [1056, 378] on icon "Video Player" at bounding box center [1060, 377] width 39 height 39
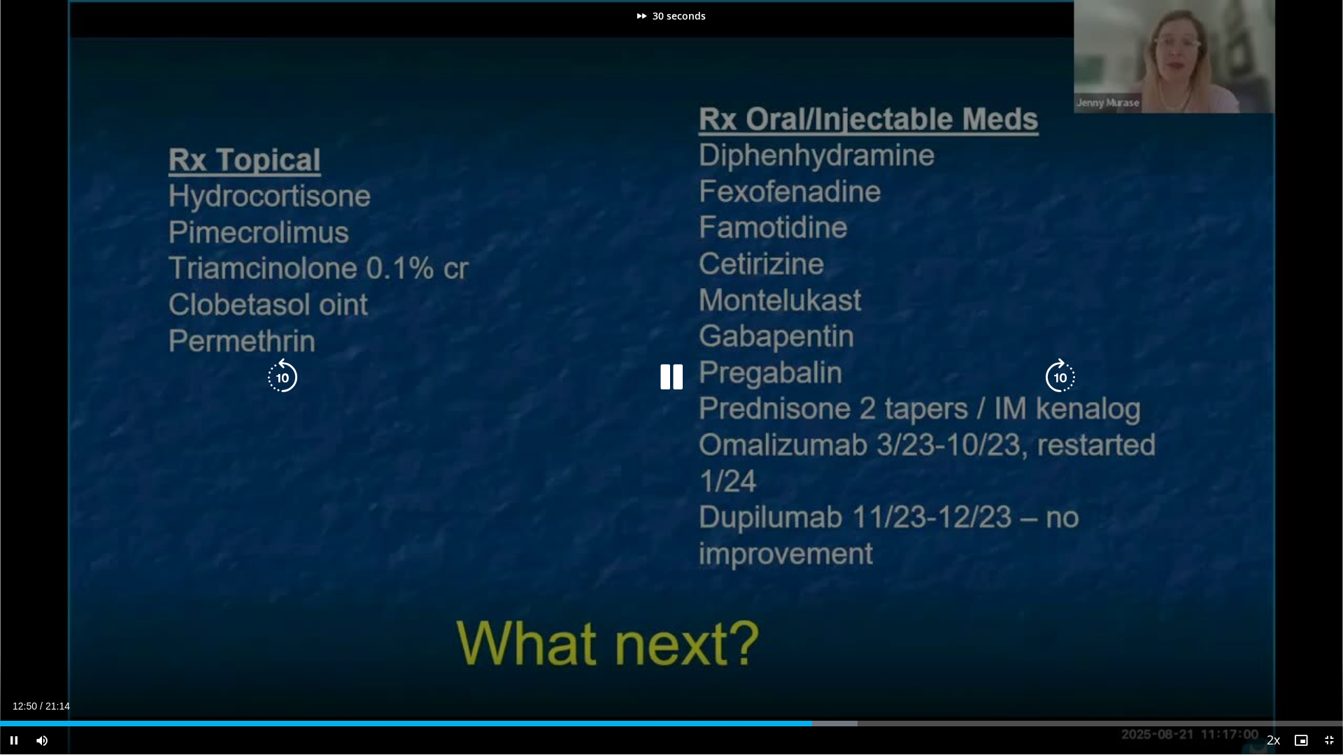
click at [1056, 378] on icon "Video Player" at bounding box center [1060, 377] width 39 height 39
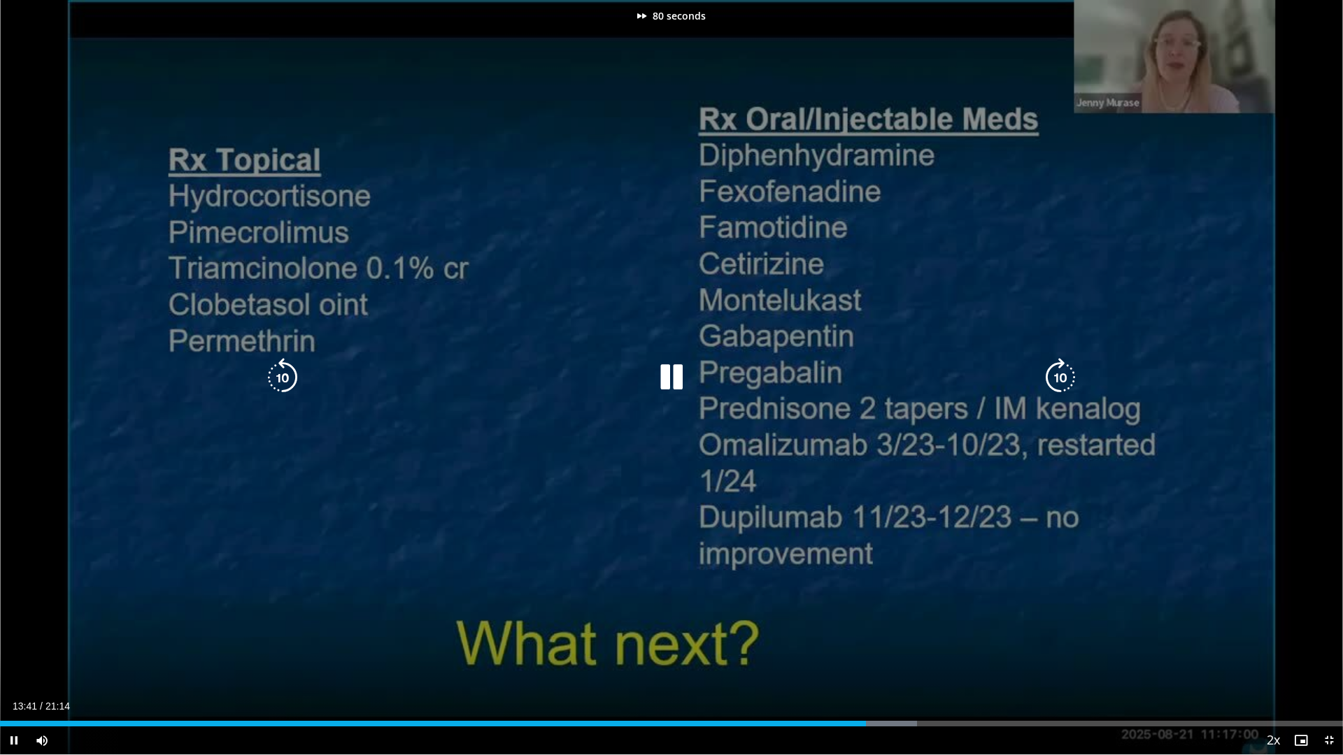
click at [1056, 378] on icon "Video Player" at bounding box center [1060, 377] width 39 height 39
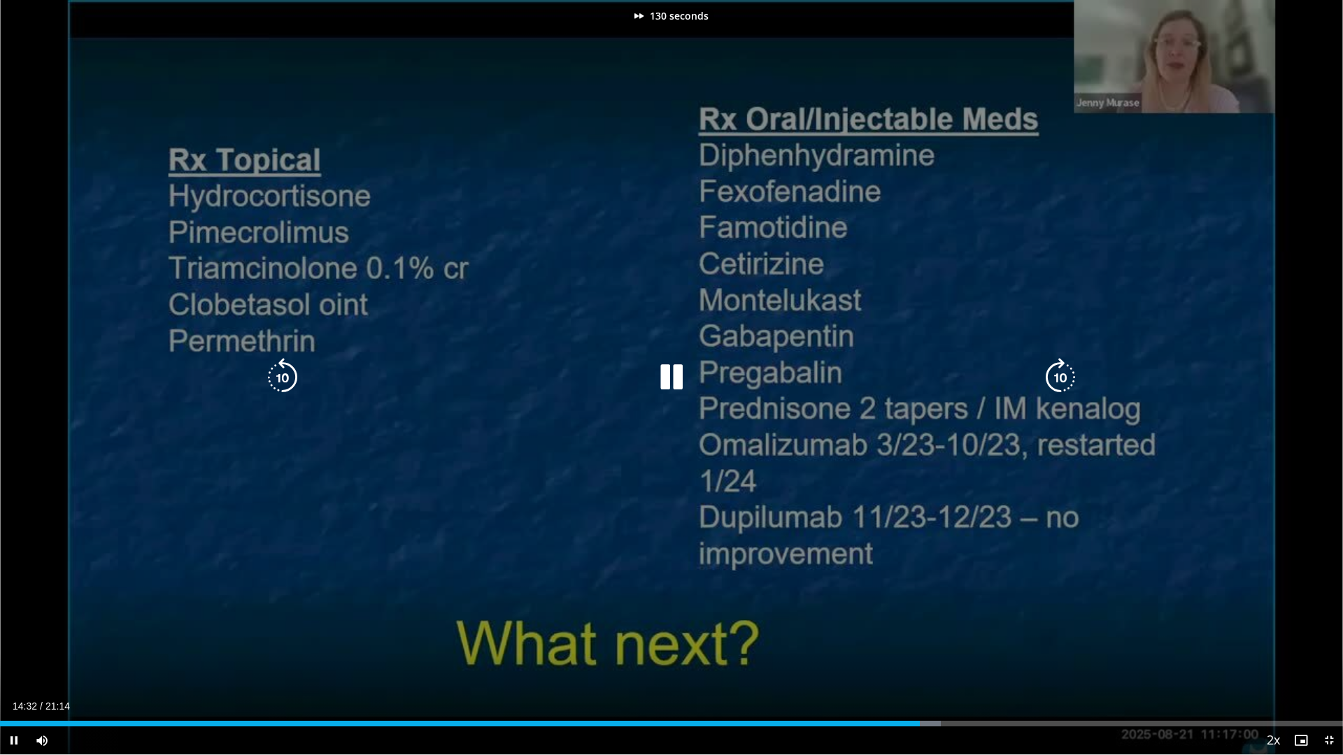
click at [1056, 378] on icon "Video Player" at bounding box center [1060, 377] width 39 height 39
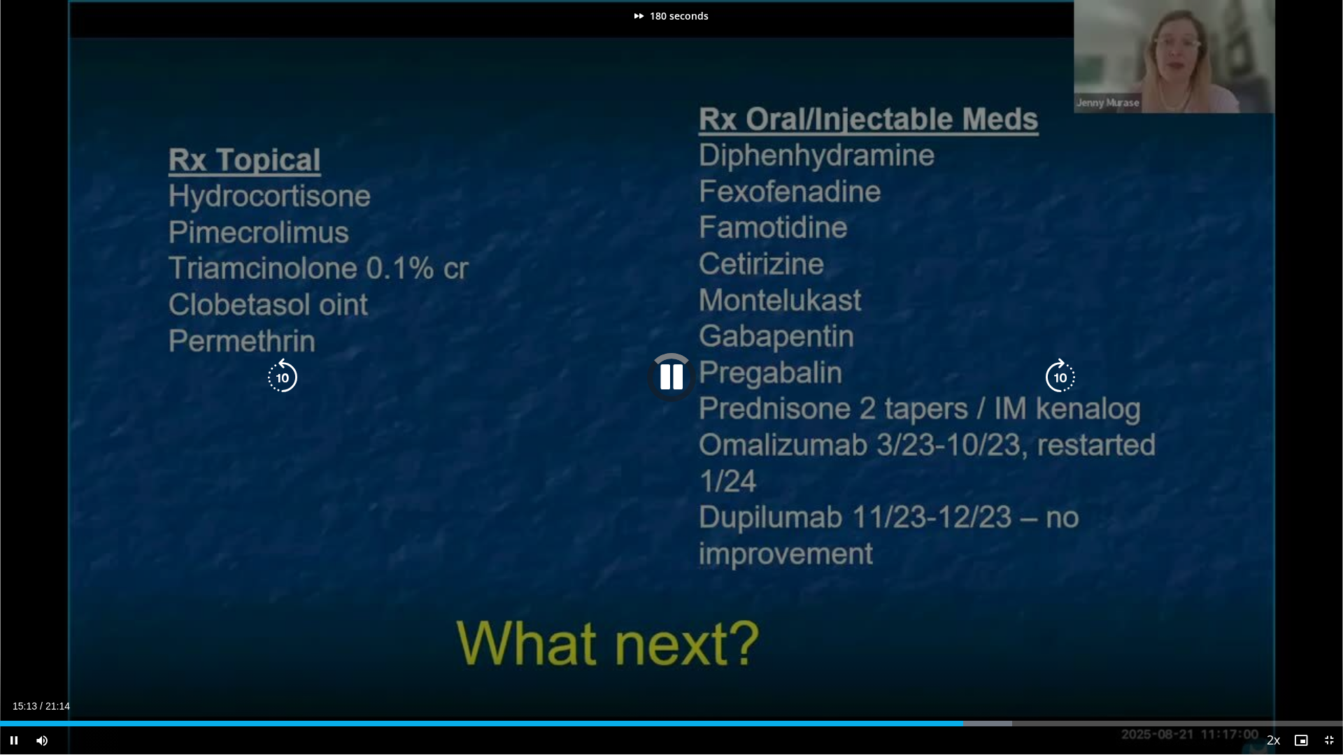
click at [1056, 378] on icon "Video Player" at bounding box center [1060, 377] width 39 height 39
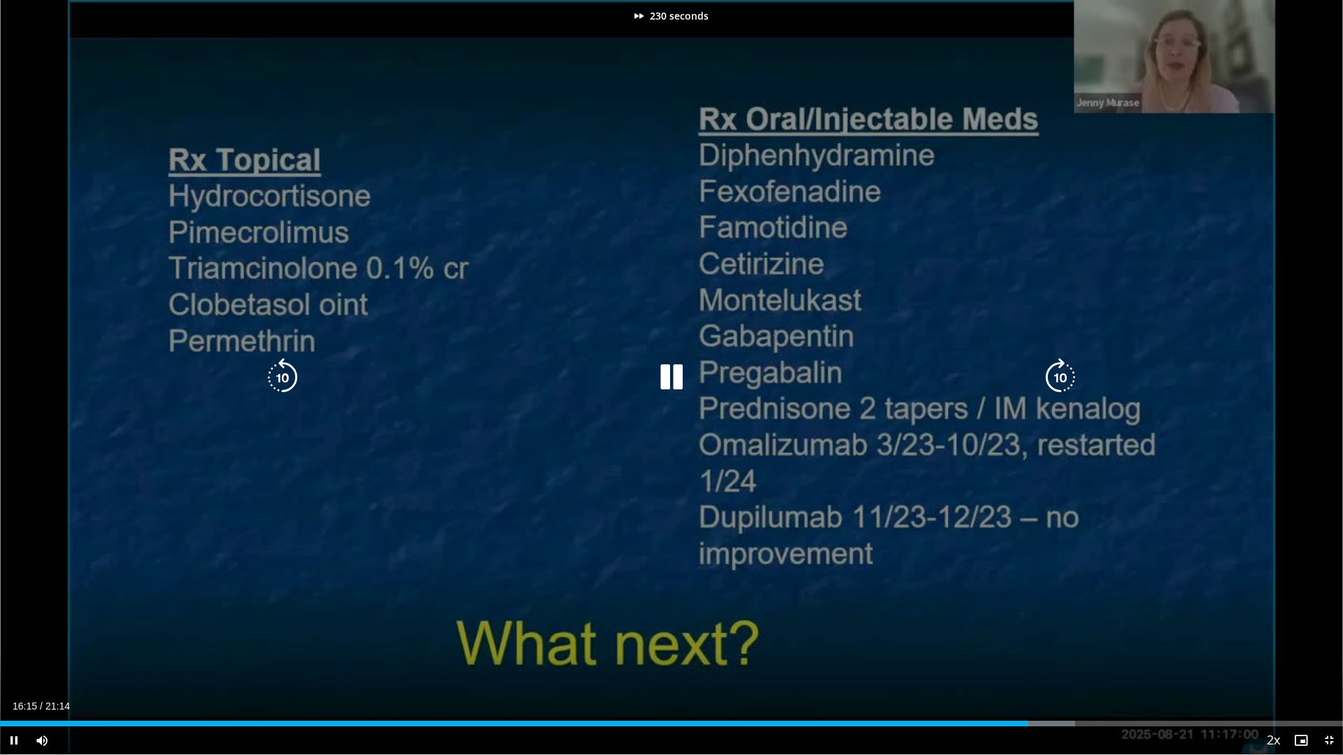
click at [1056, 378] on icon "Video Player" at bounding box center [1060, 377] width 39 height 39
click at [276, 380] on icon "Video Player" at bounding box center [282, 377] width 39 height 39
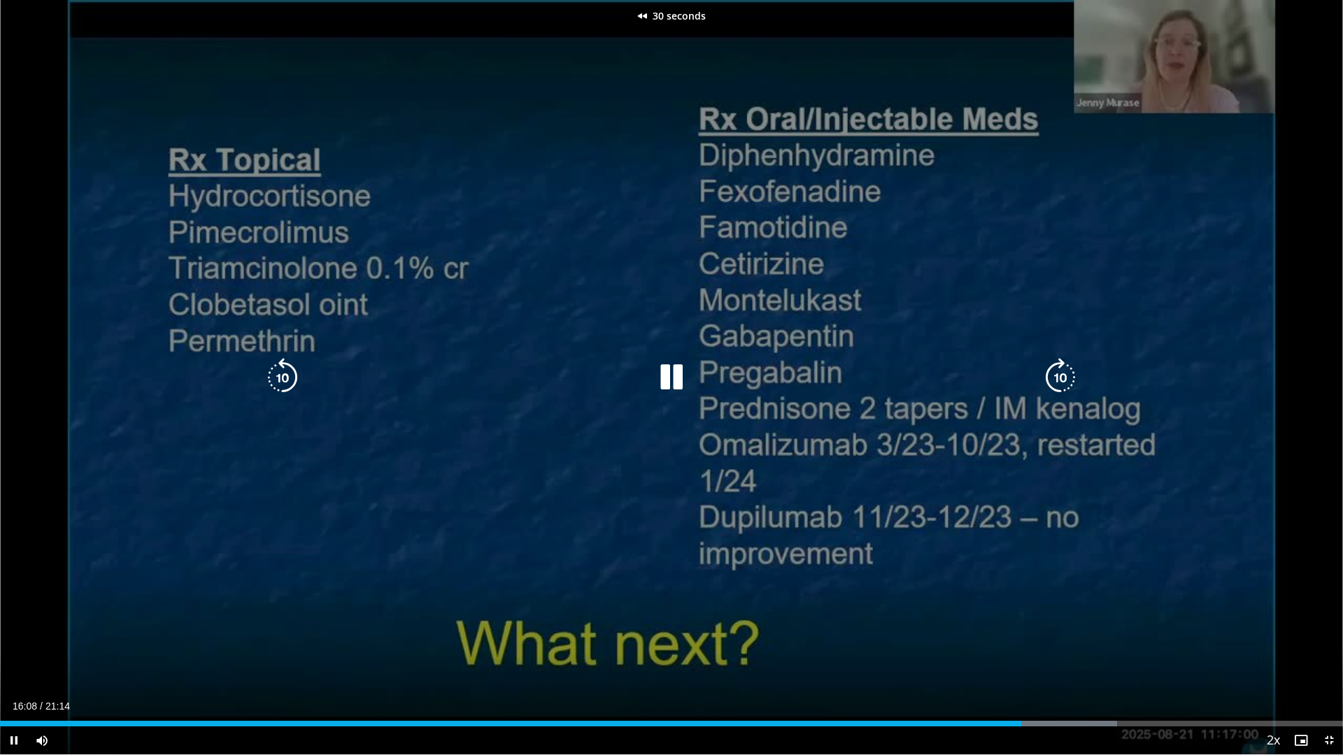
click at [276, 380] on icon "Video Player" at bounding box center [282, 377] width 39 height 39
click at [673, 378] on icon "Video Player" at bounding box center [671, 377] width 39 height 39
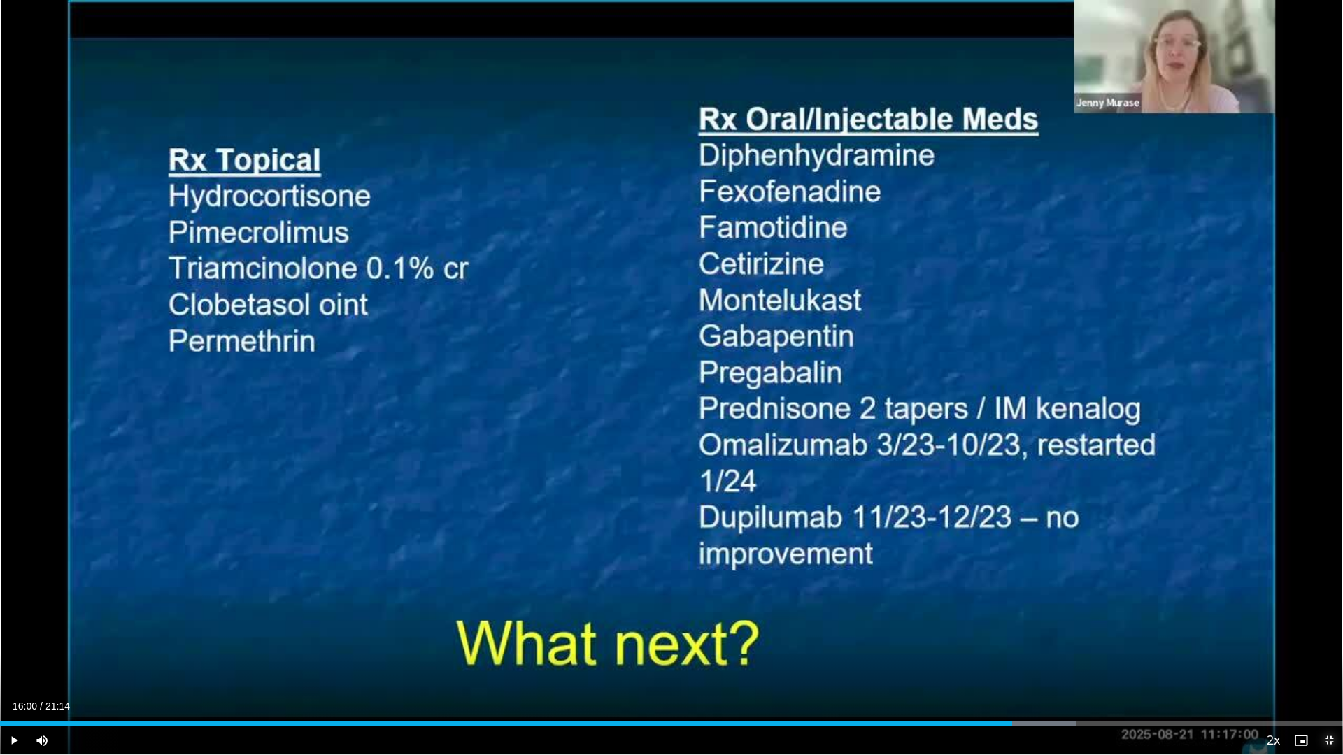
click at [1329, 636] on span "Video Player" at bounding box center [1329, 741] width 28 height 28
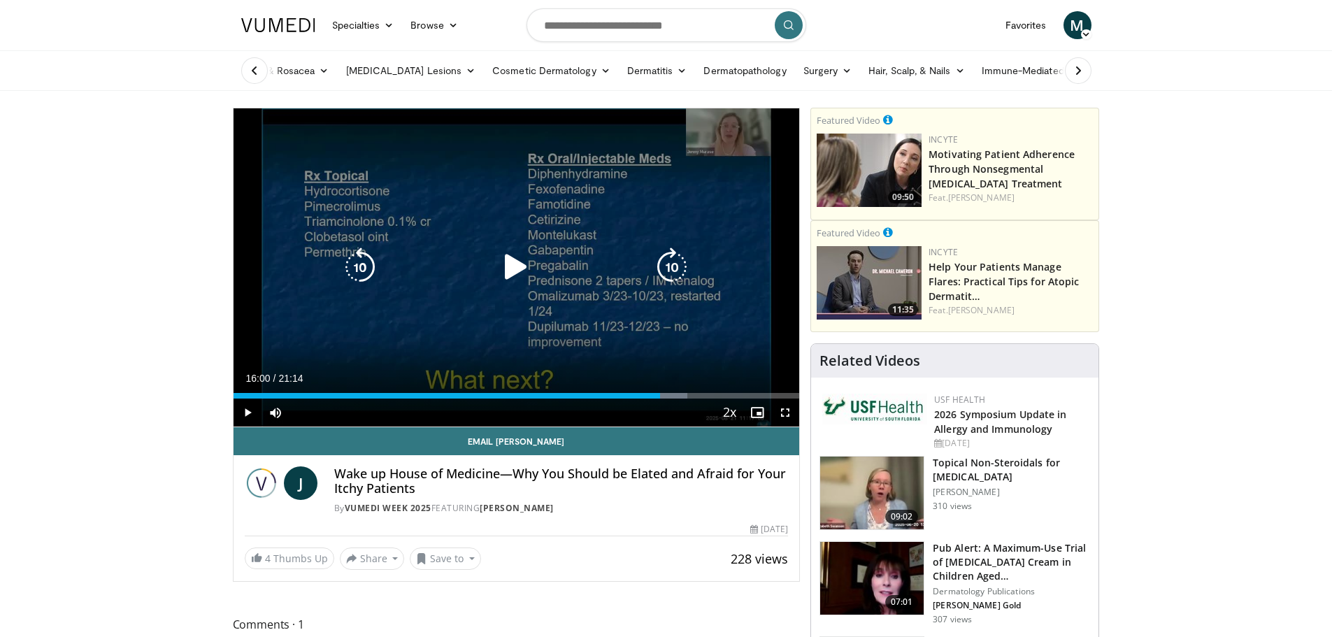
click at [514, 266] on icon "Video Player" at bounding box center [516, 267] width 39 height 39
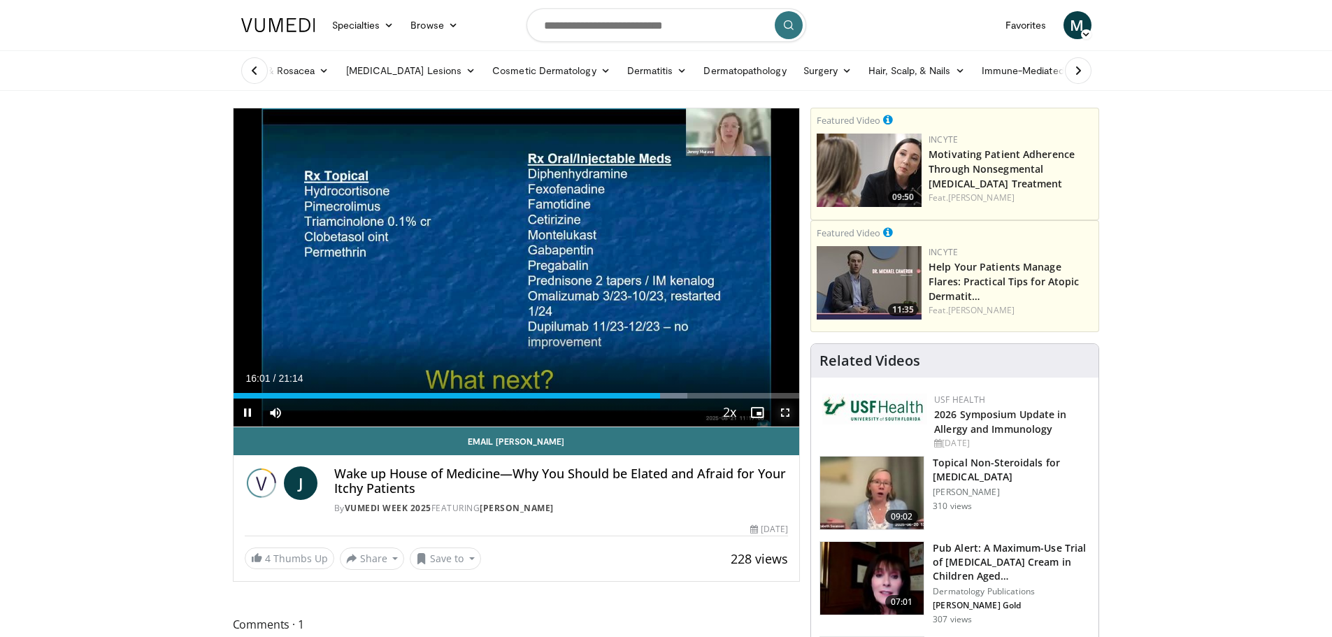
click at [785, 411] on span "Video Player" at bounding box center [785, 413] width 28 height 28
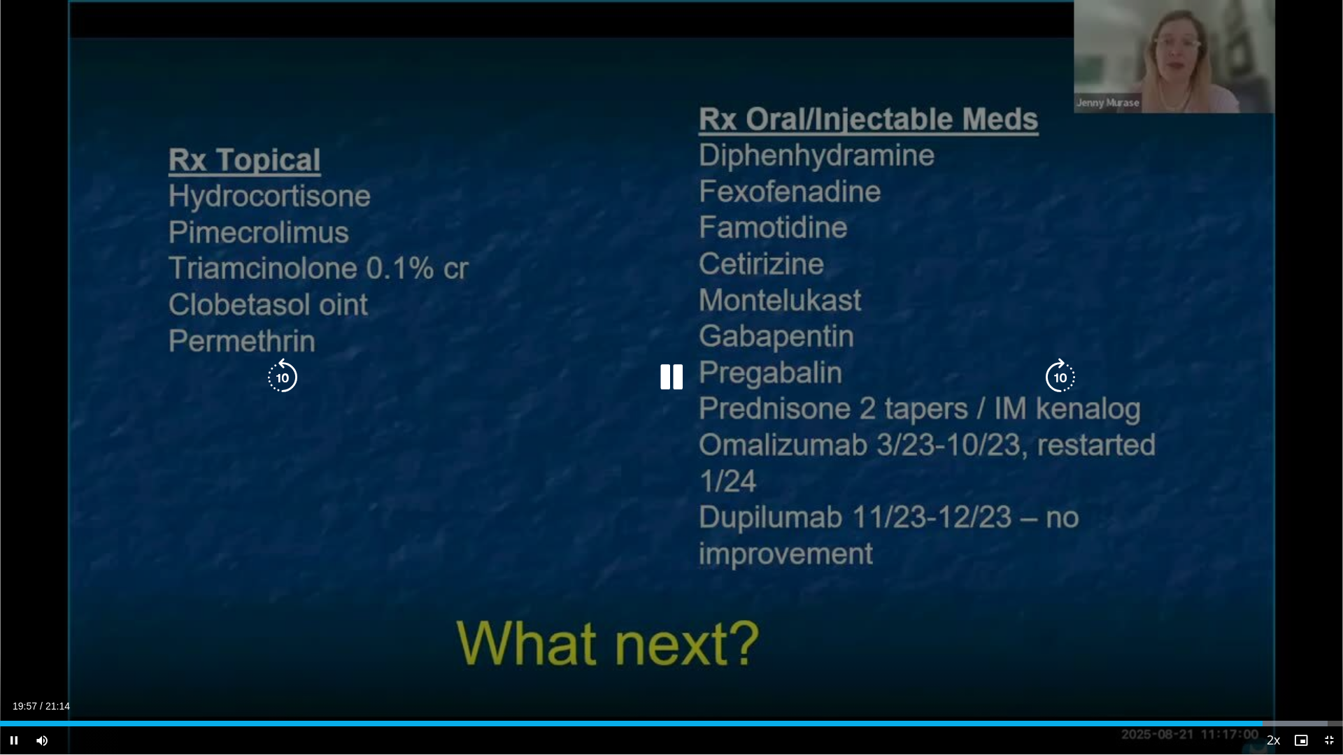
click at [1066, 374] on icon "Video Player" at bounding box center [1060, 377] width 39 height 39
click at [1069, 375] on icon "Video Player" at bounding box center [1060, 377] width 39 height 39
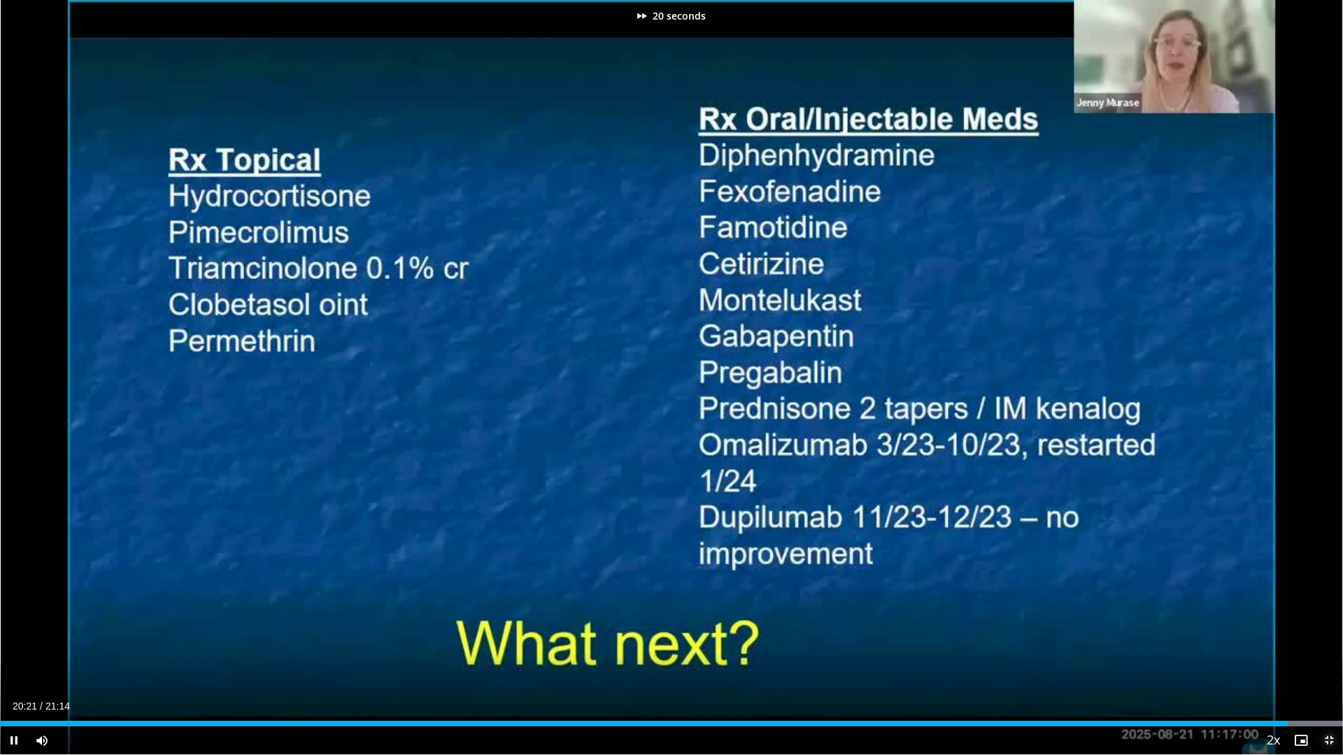
click at [1332, 636] on span "Video Player" at bounding box center [1329, 741] width 28 height 28
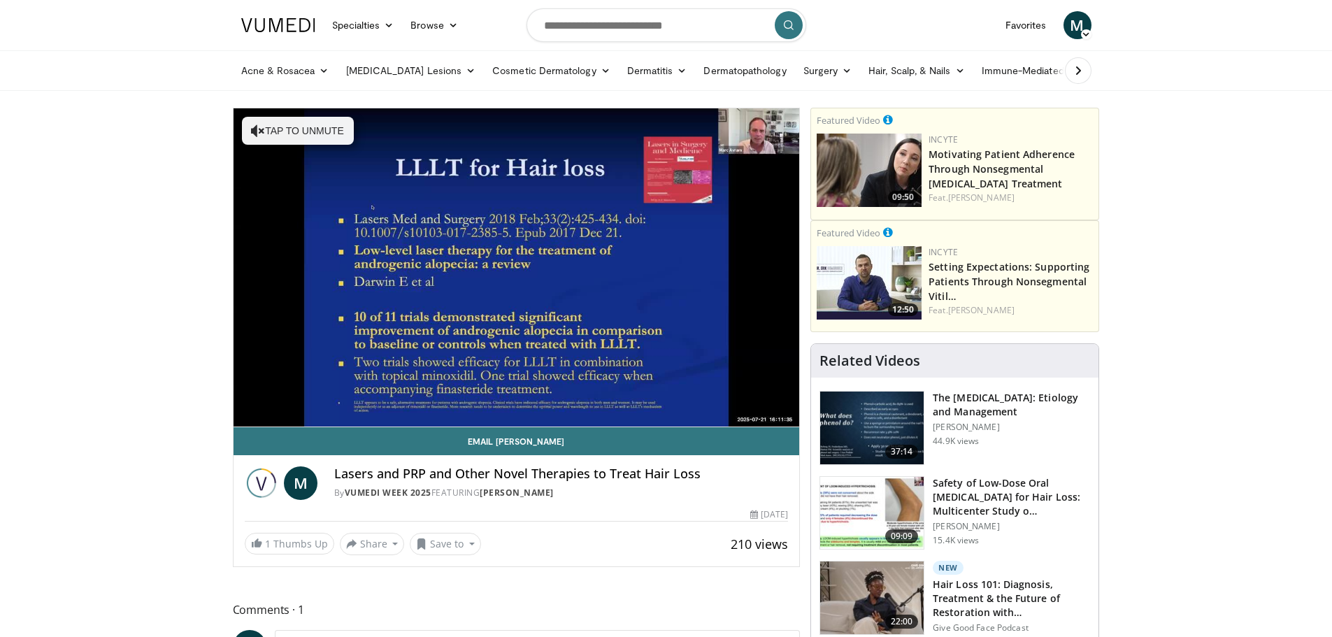
click at [273, 413] on div "10 seconds Tap to unmute" at bounding box center [517, 267] width 566 height 318
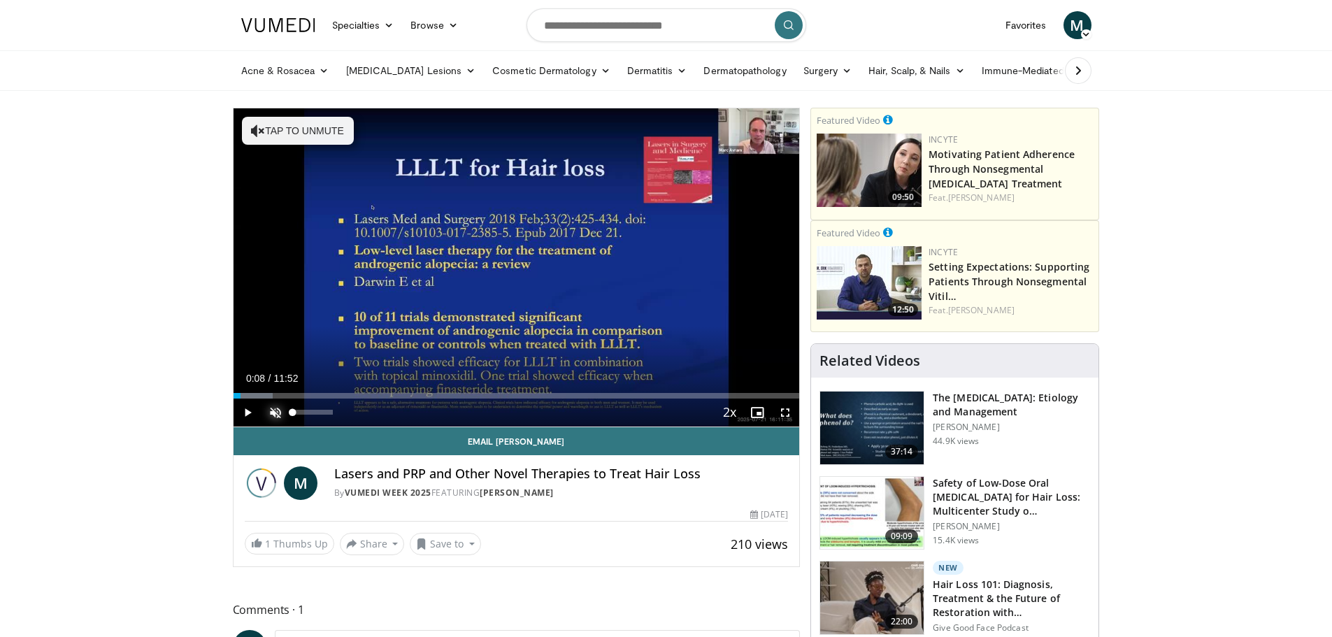
click at [276, 410] on span "Video Player" at bounding box center [276, 413] width 28 height 28
click at [787, 413] on span "Video Player" at bounding box center [785, 413] width 28 height 28
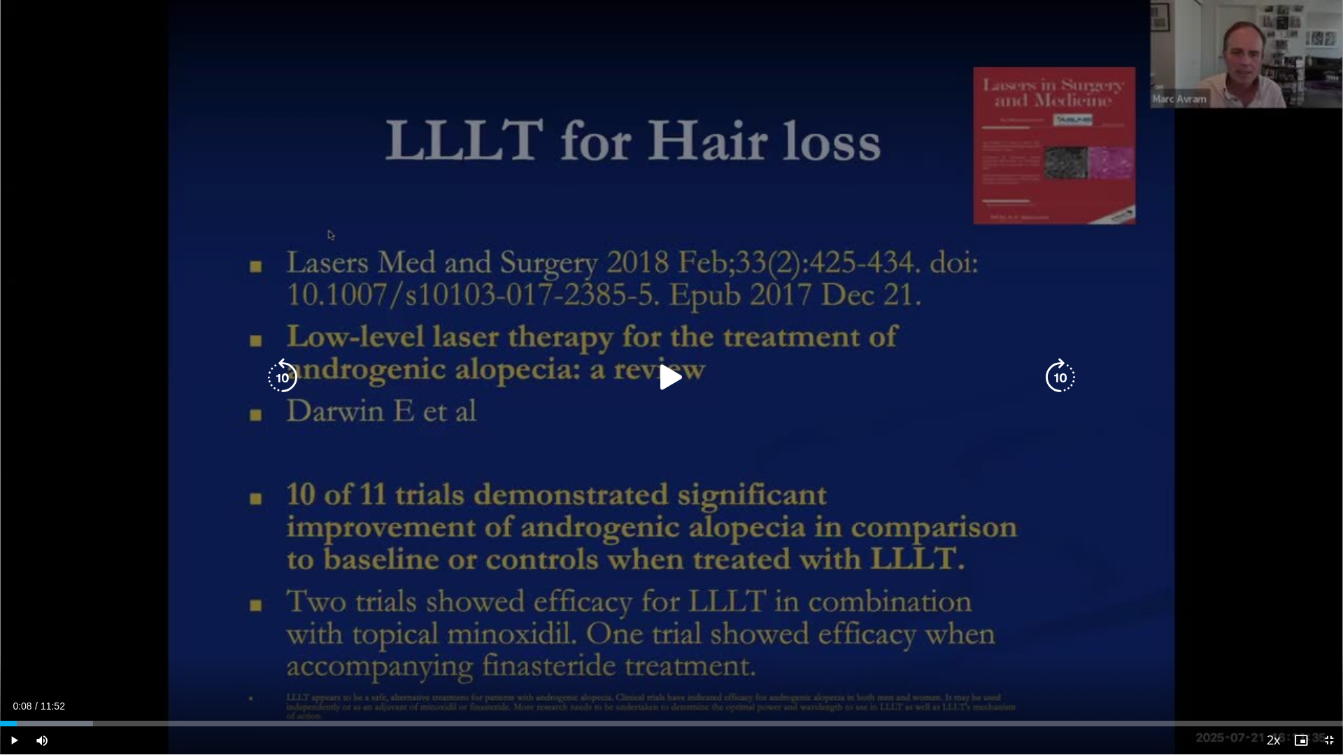
click at [660, 382] on icon "Video Player" at bounding box center [671, 377] width 39 height 39
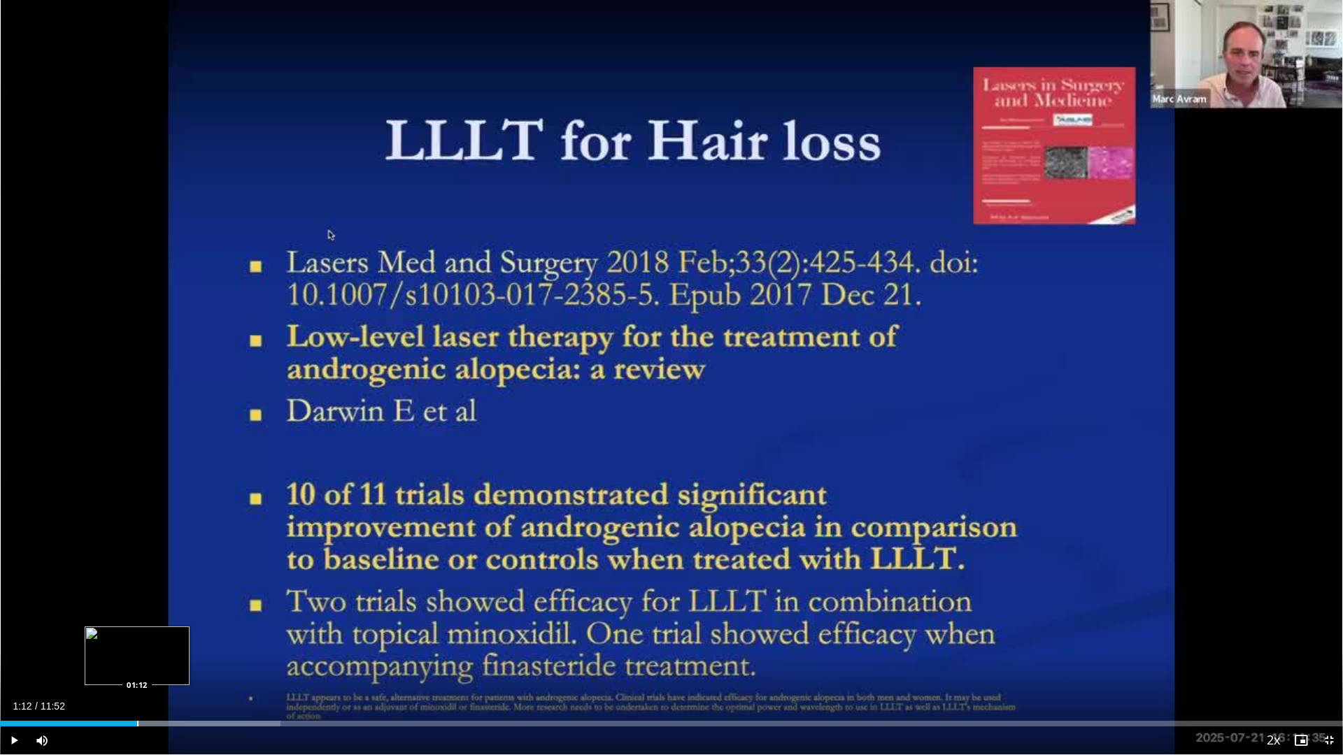
click at [137, 636] on div "Loaded : 20.87% 01:12 01:12" at bounding box center [671, 719] width 1343 height 13
click at [102, 636] on div "Progress Bar" at bounding box center [102, 724] width 1 height 6
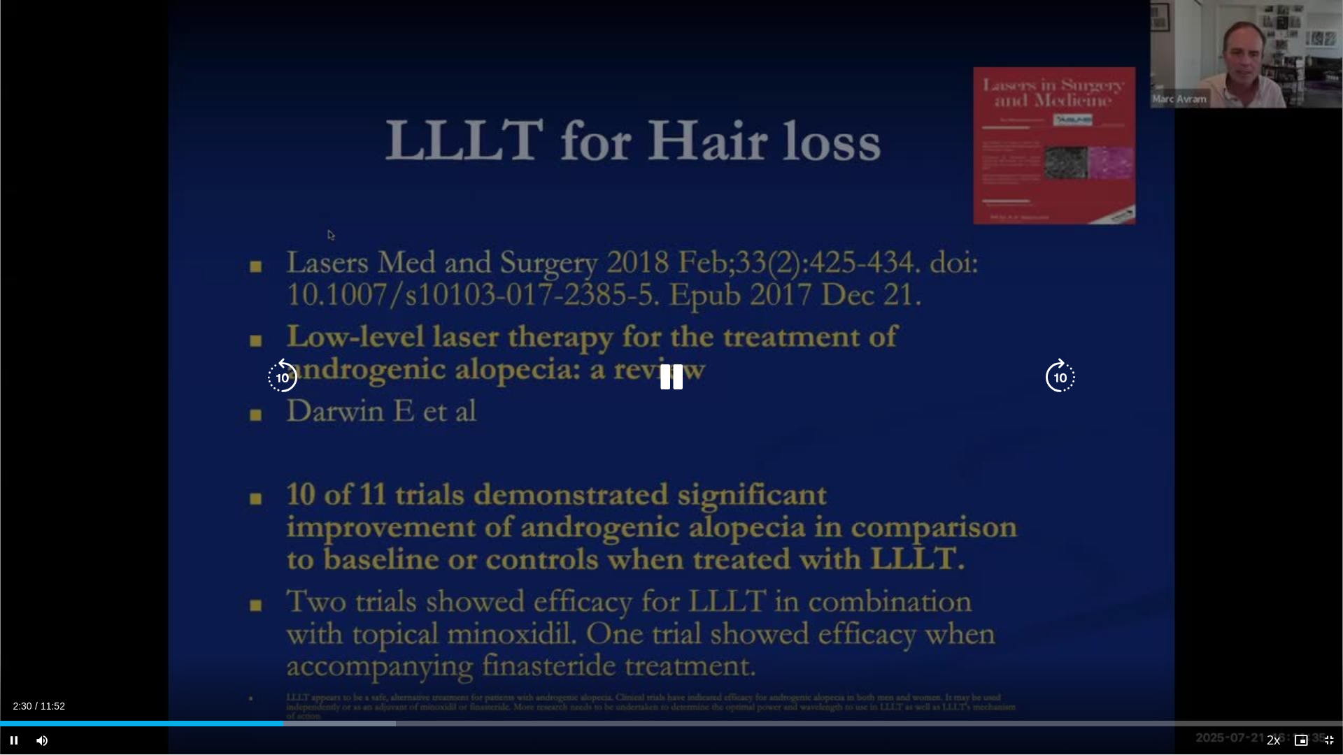
click at [273, 375] on icon "Video Player" at bounding box center [282, 377] width 39 height 39
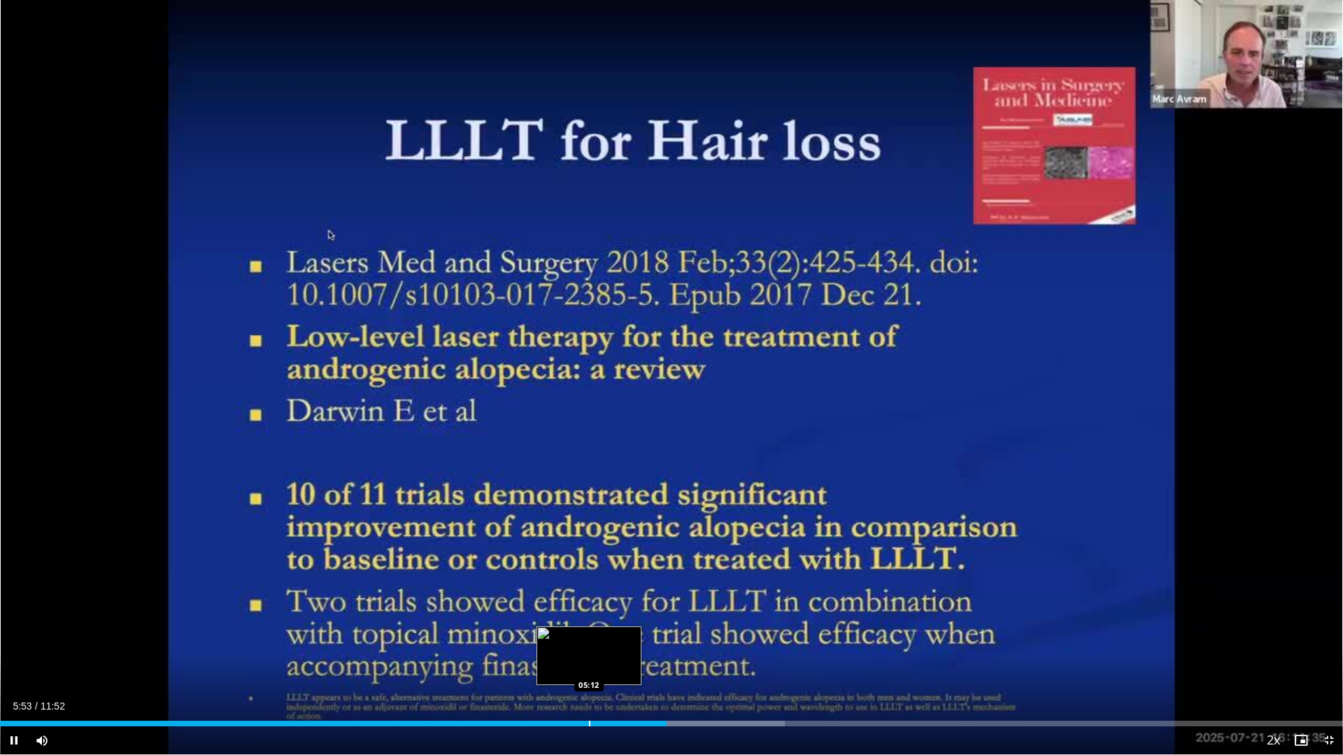
click at [588, 636] on div "Loaded : 58.44% 05:53 05:12" at bounding box center [671, 724] width 1343 height 6
click at [549, 636] on div "Loaded : 44.90% 04:51 04:52" at bounding box center [671, 719] width 1343 height 13
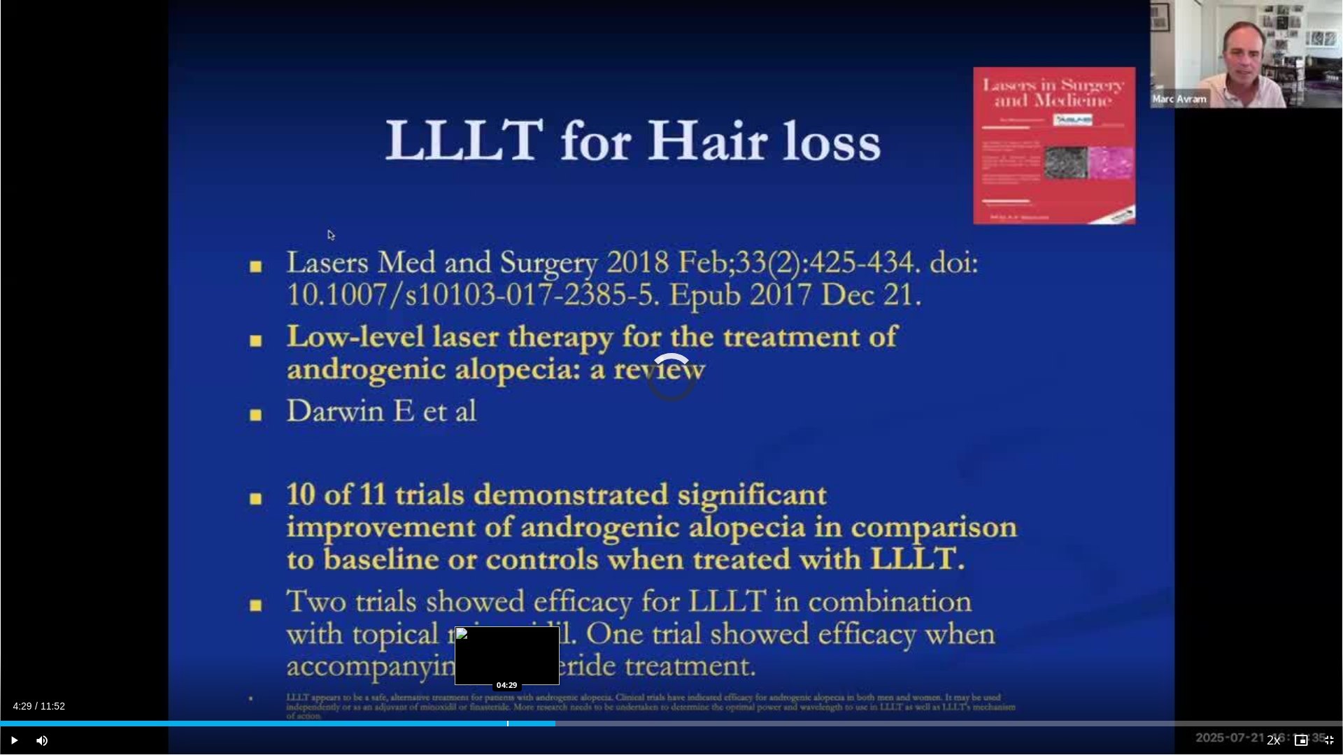
click at [507, 636] on div "Loaded : 0.00% 04:54 04:29" at bounding box center [671, 719] width 1343 height 13
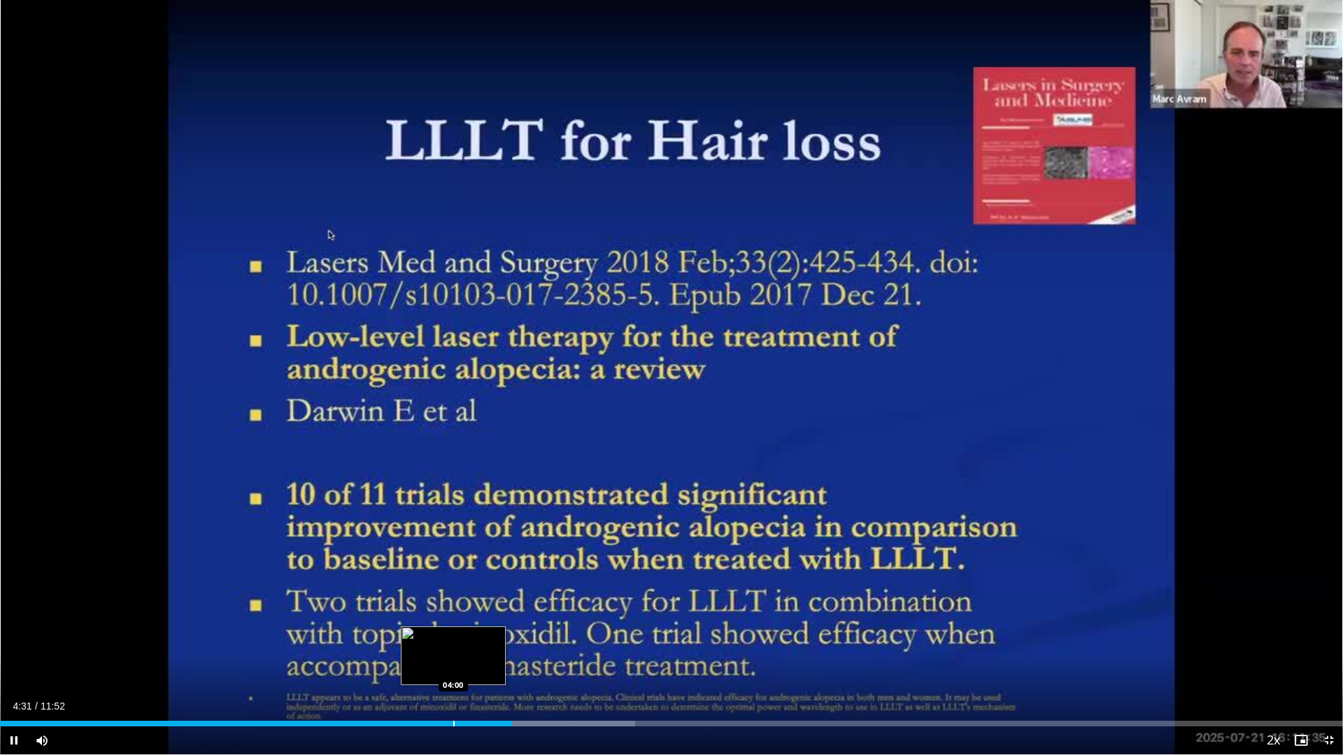
click at [453, 636] on div "Progress Bar" at bounding box center [453, 724] width 1 height 6
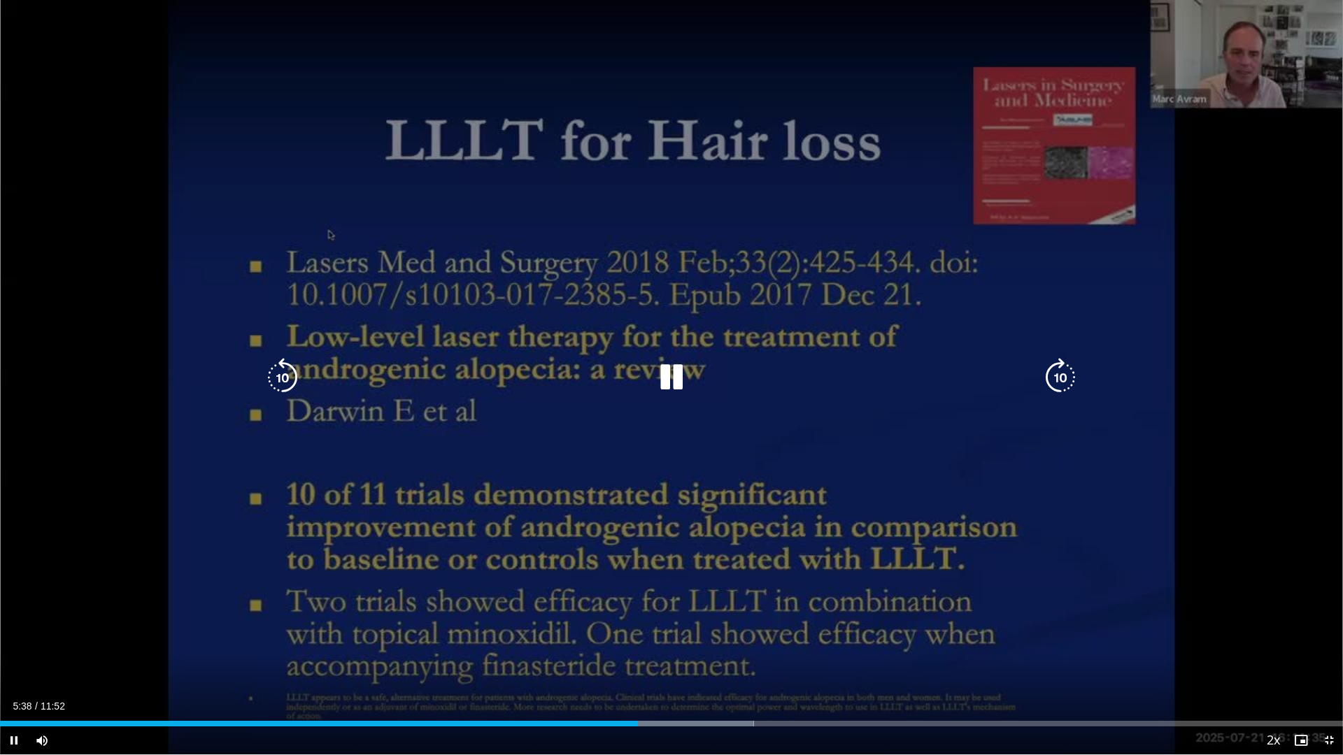
click at [283, 379] on icon "Video Player" at bounding box center [282, 377] width 39 height 39
click at [674, 376] on icon "Video Player" at bounding box center [671, 377] width 39 height 39
click at [673, 379] on icon "Video Player" at bounding box center [671, 377] width 39 height 39
click at [297, 378] on icon "Video Player" at bounding box center [282, 377] width 39 height 39
click at [271, 372] on icon "Video Player" at bounding box center [282, 377] width 39 height 39
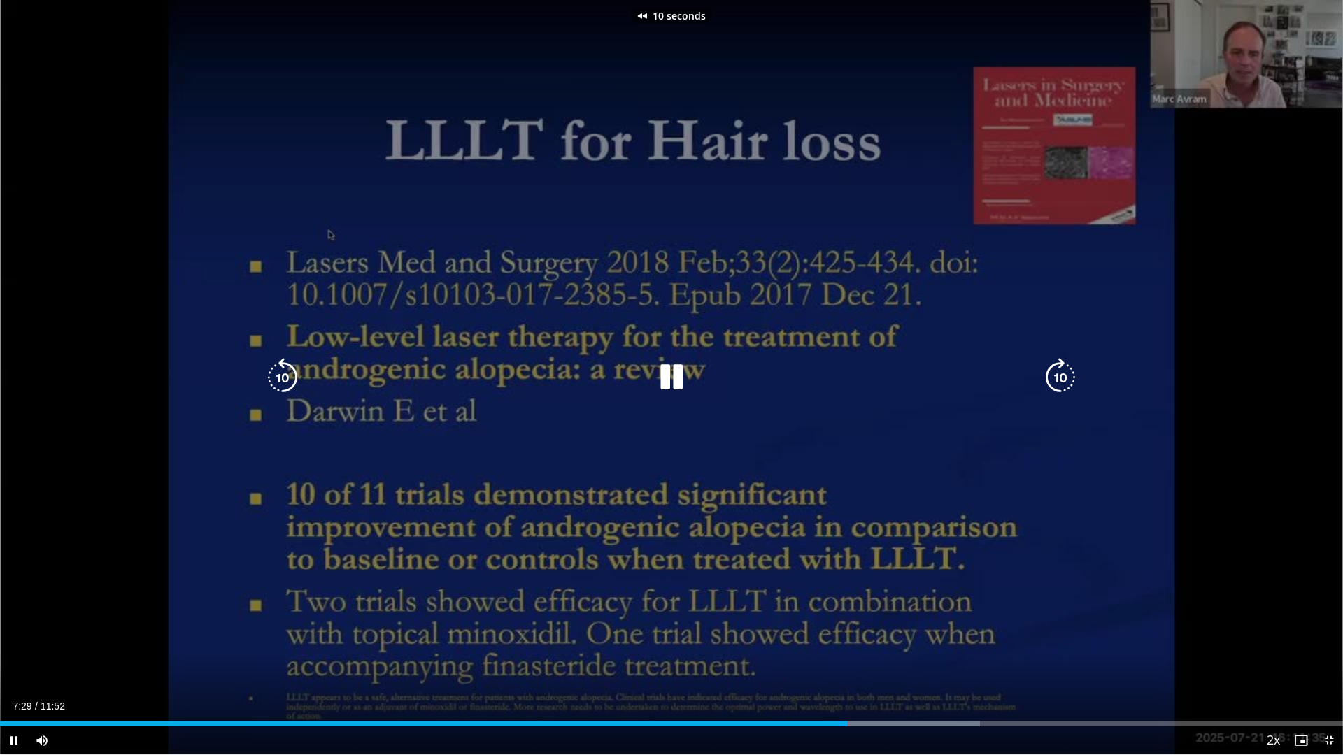
click at [271, 372] on icon "Video Player" at bounding box center [282, 377] width 39 height 39
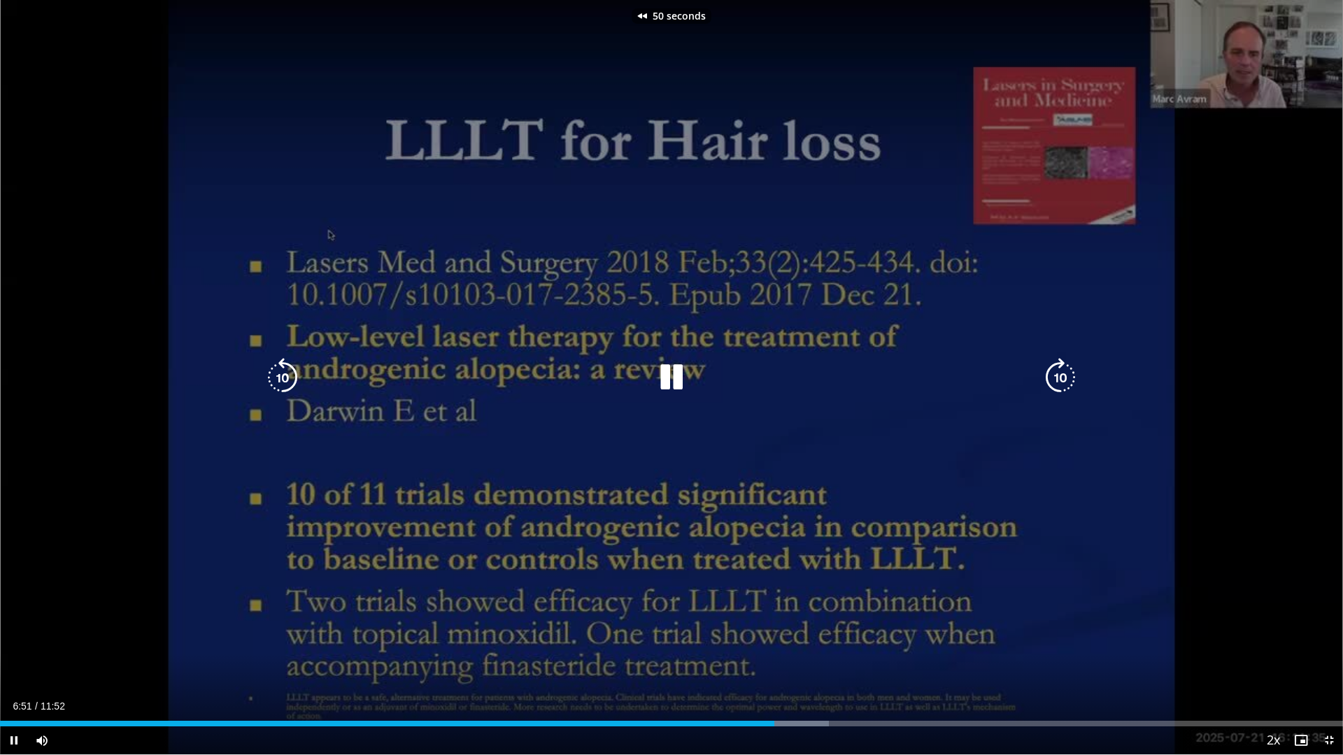
click at [271, 372] on icon "Video Player" at bounding box center [282, 377] width 39 height 39
click at [662, 382] on icon "Video Player" at bounding box center [671, 377] width 39 height 39
click at [673, 382] on icon "Video Player" at bounding box center [671, 377] width 39 height 39
click at [1069, 377] on icon "Video Player" at bounding box center [1060, 377] width 39 height 39
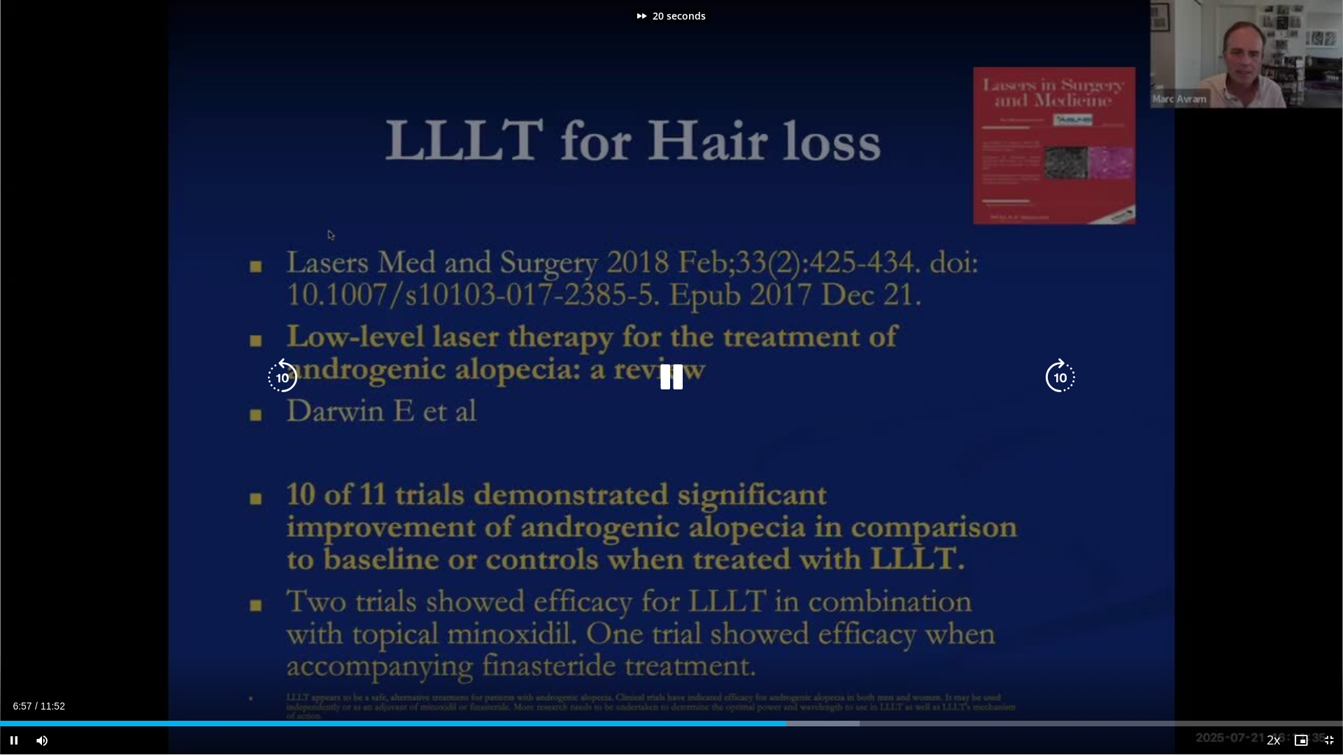
click at [1069, 377] on icon "Video Player" at bounding box center [1060, 377] width 39 height 39
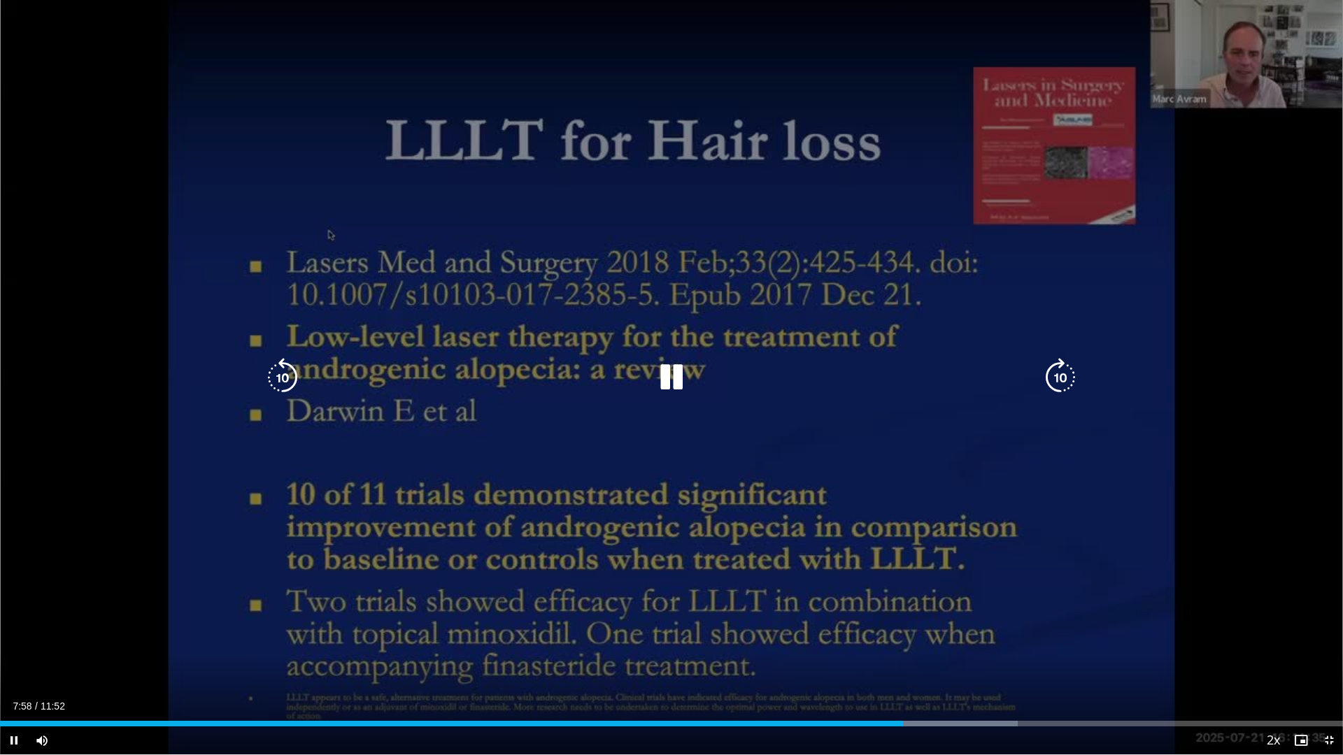
click at [1069, 377] on icon "Video Player" at bounding box center [1060, 377] width 39 height 39
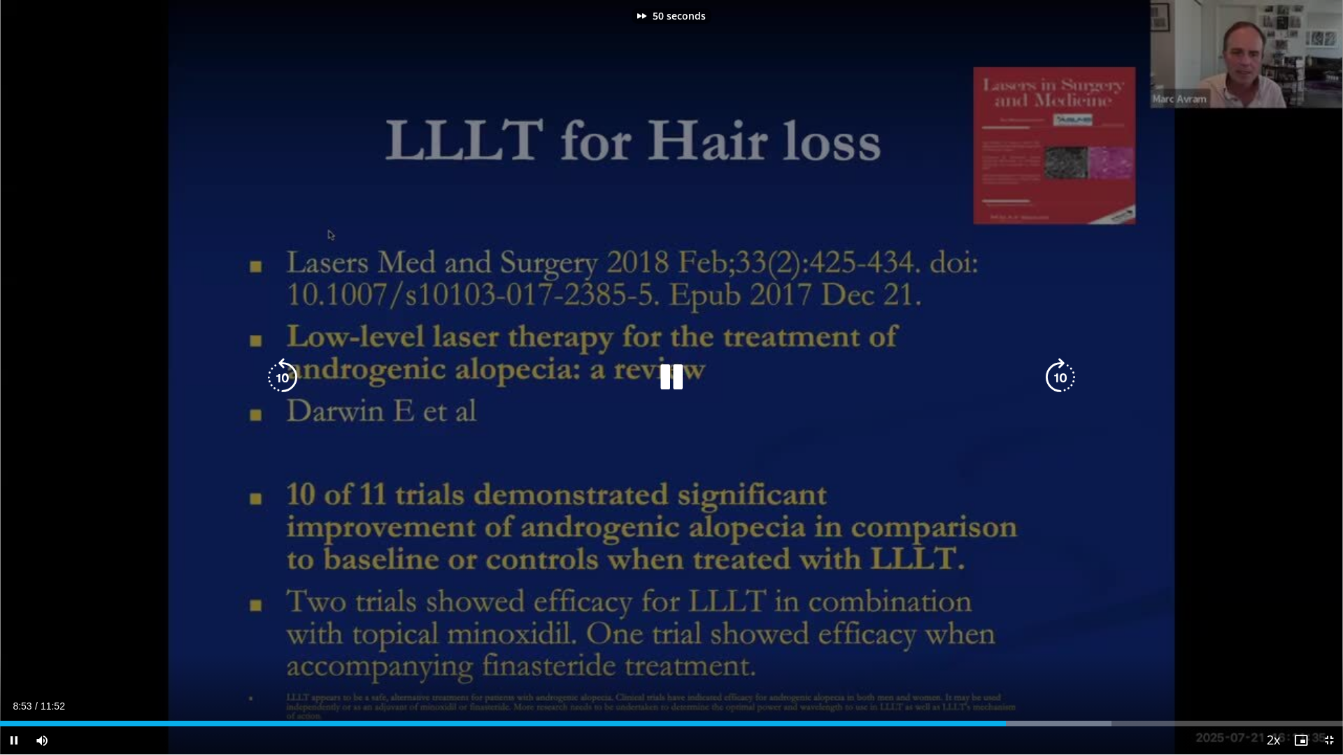
click at [1067, 373] on icon "Video Player" at bounding box center [1060, 377] width 39 height 39
click at [278, 375] on icon "Video Player" at bounding box center [282, 377] width 39 height 39
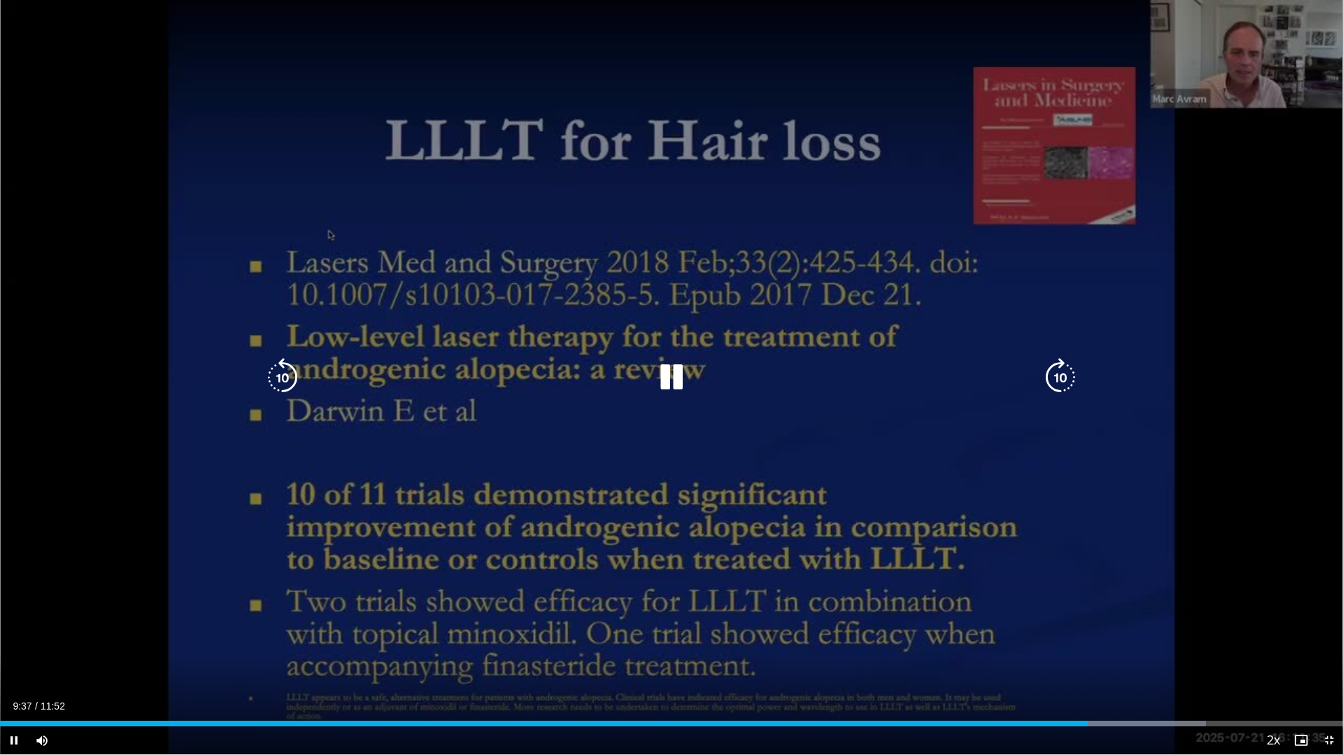
click at [1067, 377] on icon "Video Player" at bounding box center [1060, 377] width 39 height 39
click at [1057, 377] on icon "Video Player" at bounding box center [1060, 377] width 39 height 39
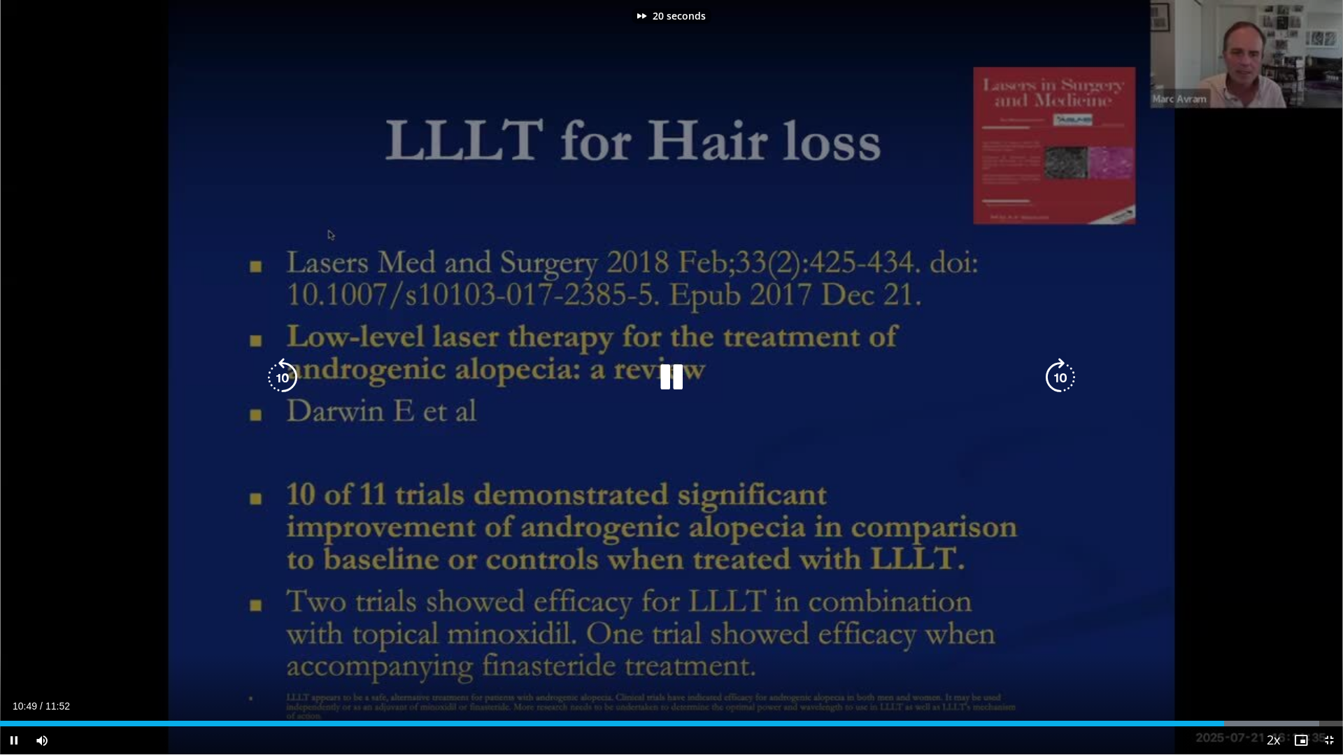
click at [1057, 377] on icon "Video Player" at bounding box center [1060, 377] width 39 height 39
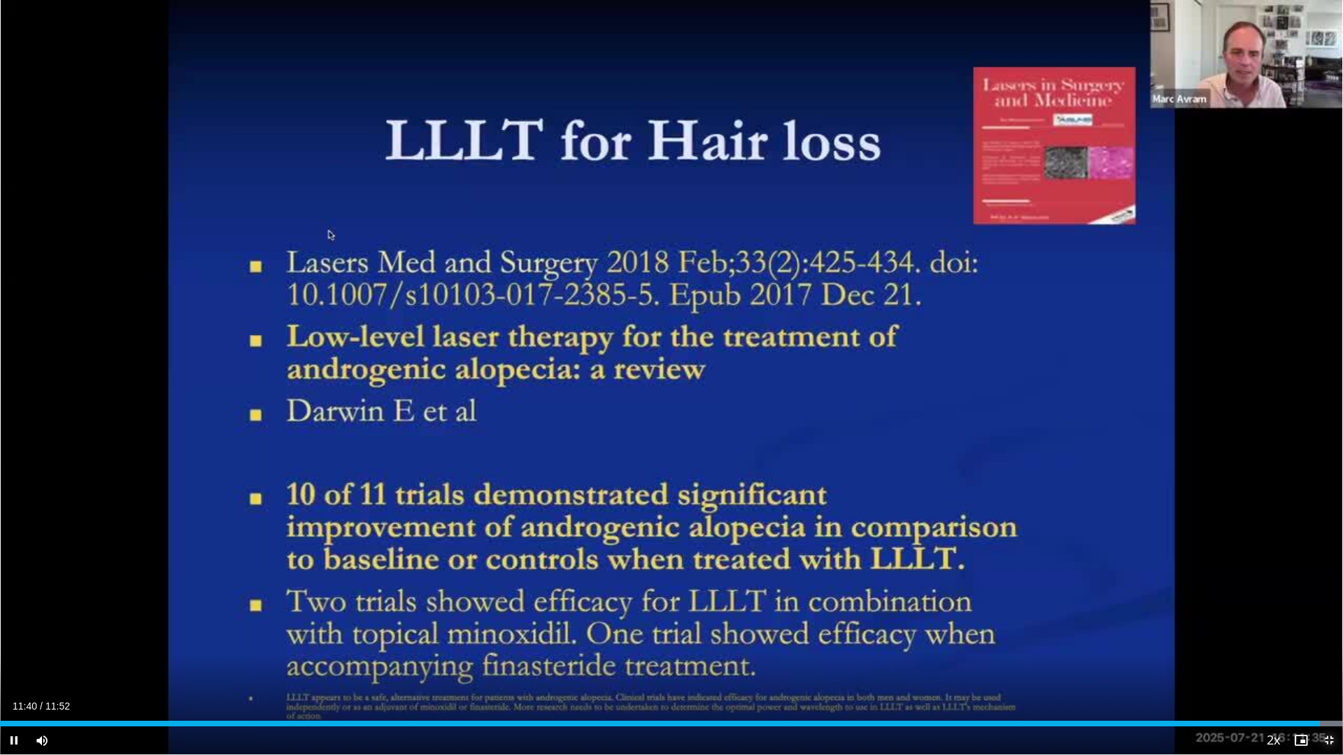
click at [1323, 636] on span "Video Player" at bounding box center [1329, 741] width 28 height 28
